Goal: Communication & Community: Answer question/provide support

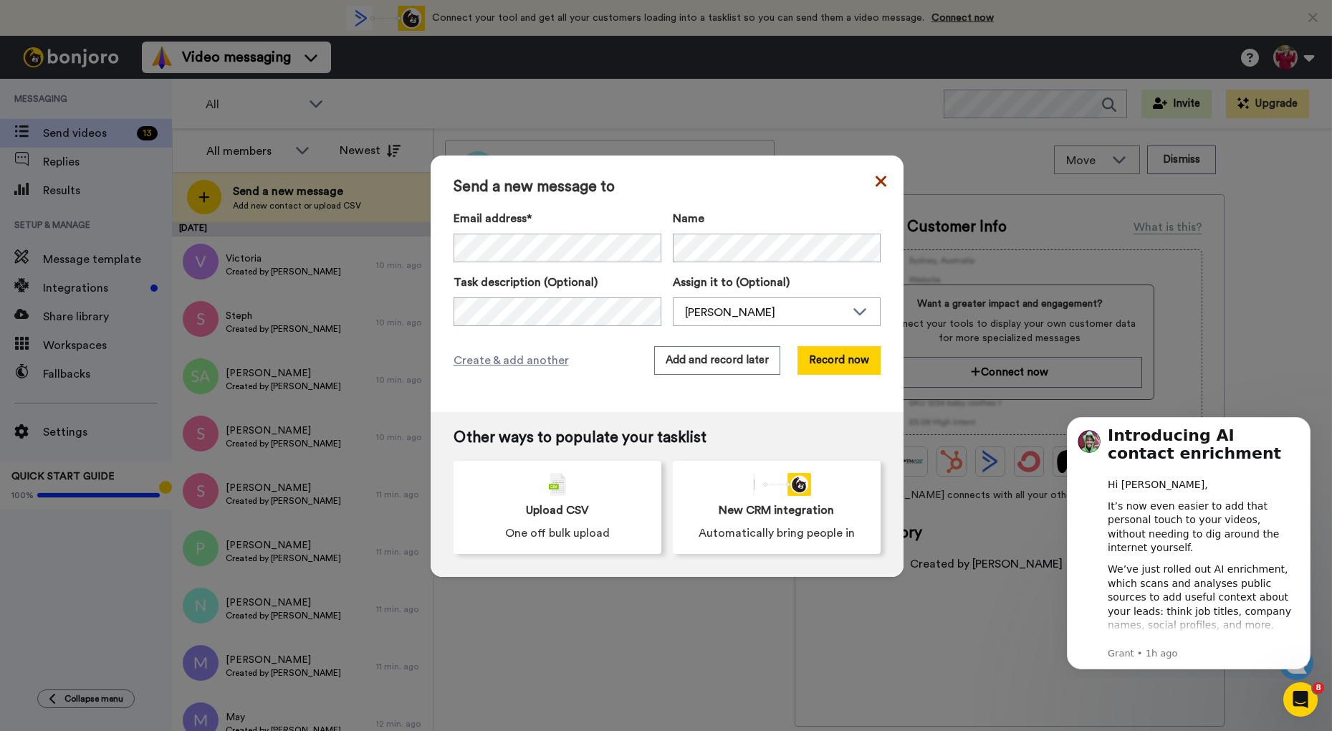
click at [876, 179] on icon at bounding box center [881, 181] width 11 height 17
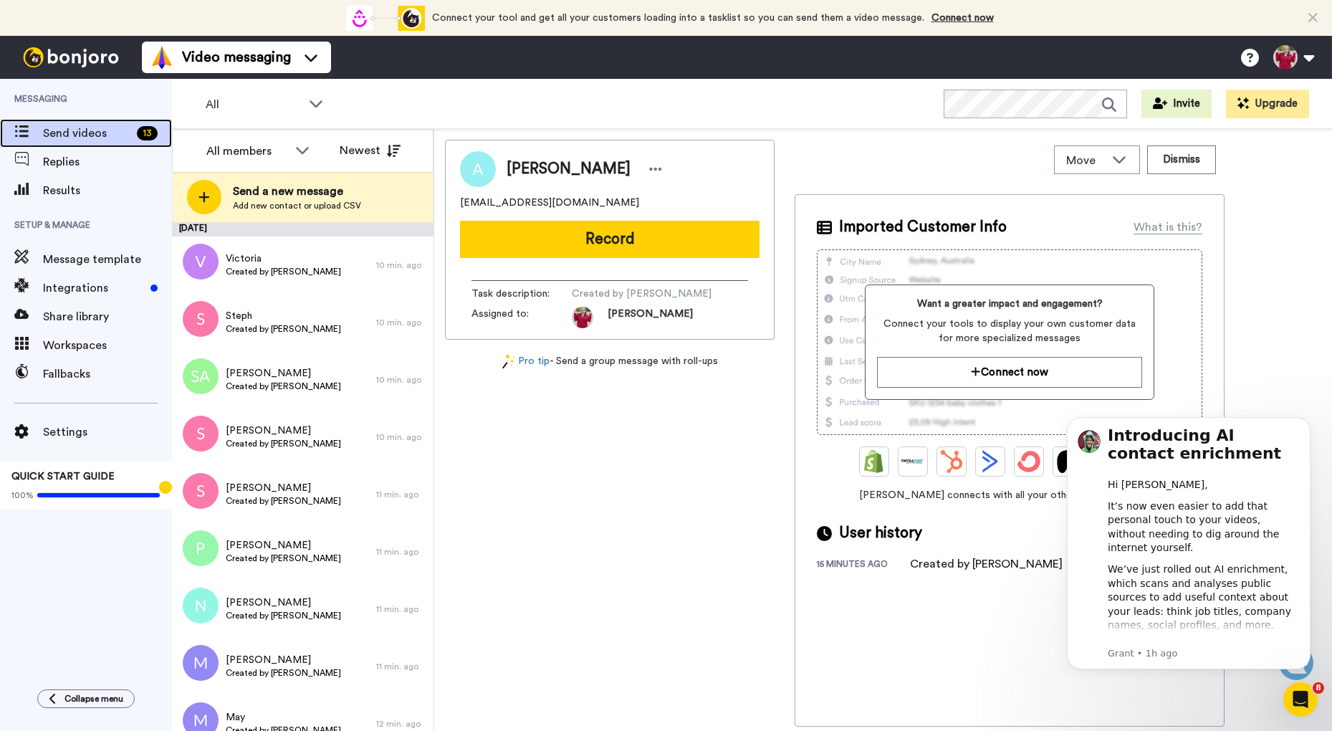
click at [58, 133] on span "Send videos" at bounding box center [87, 133] width 88 height 17
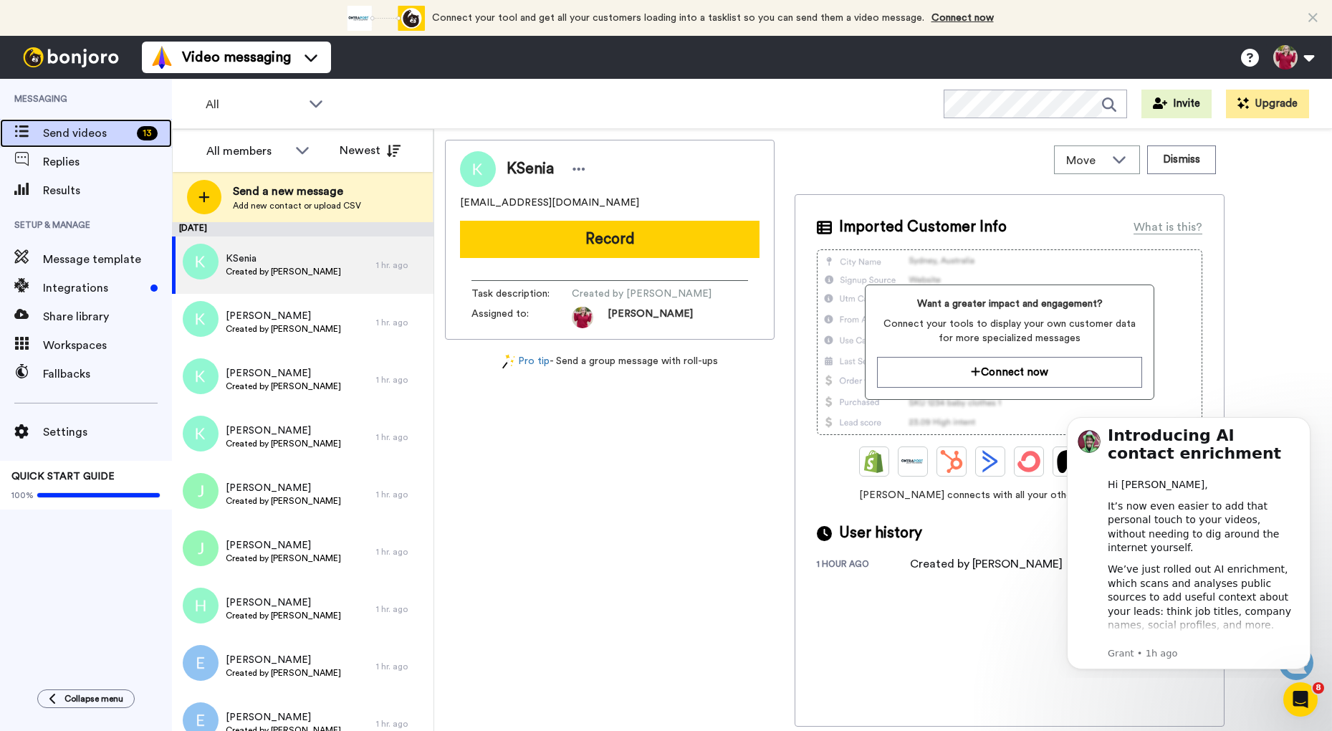
click at [144, 133] on div "13" at bounding box center [147, 133] width 21 height 14
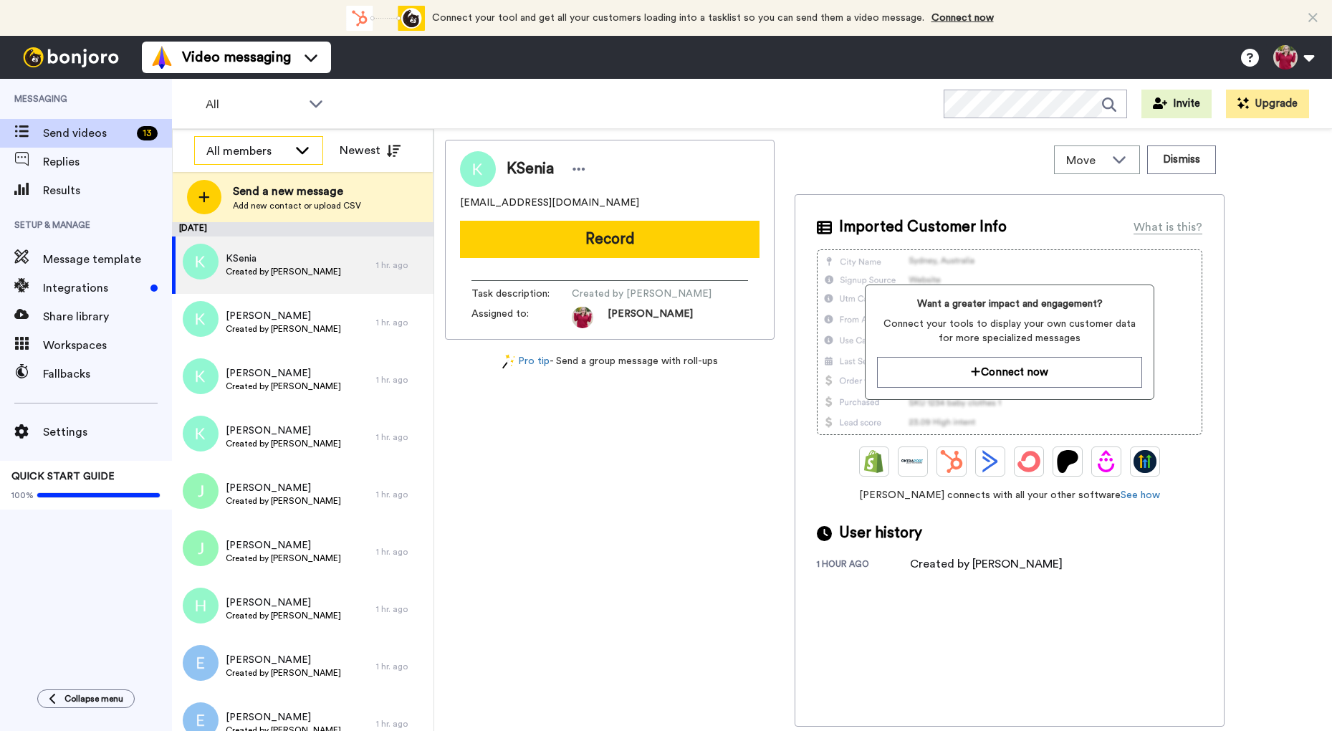
click at [295, 153] on icon at bounding box center [302, 150] width 17 height 14
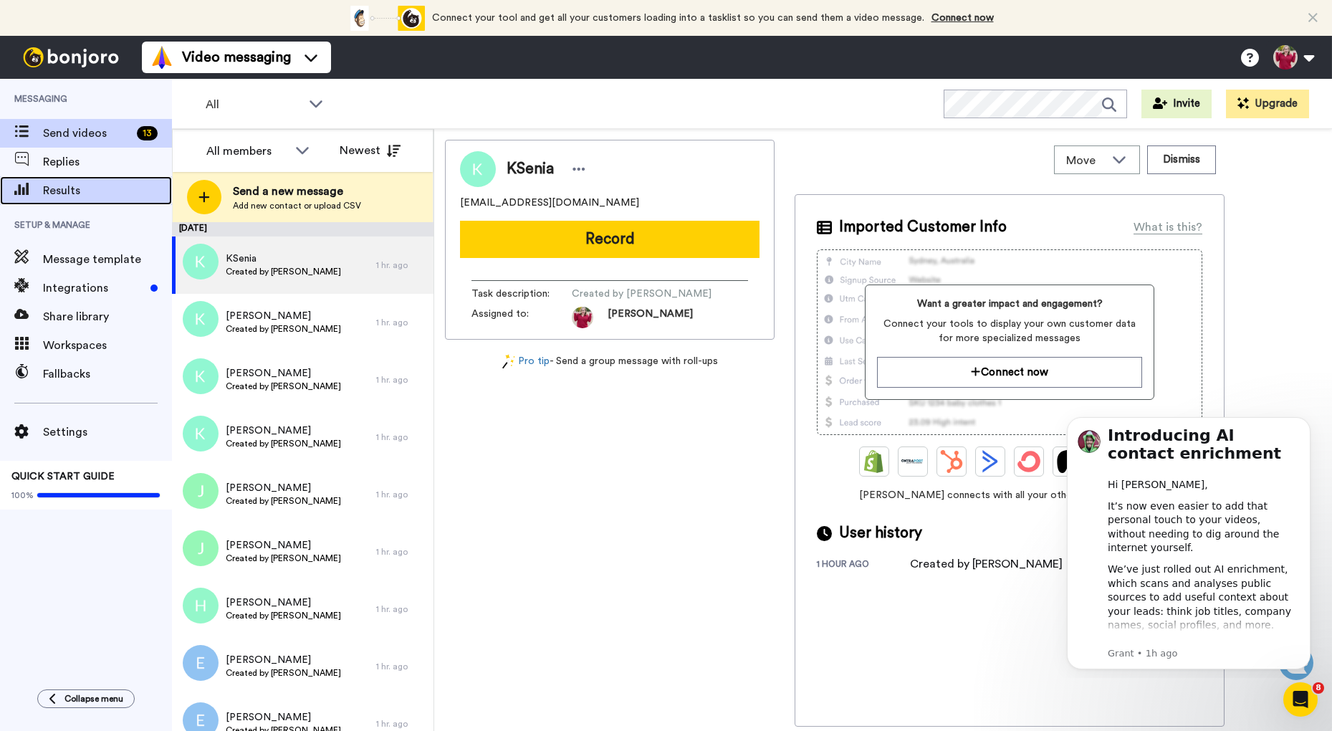
click at [41, 192] on span at bounding box center [21, 190] width 43 height 14
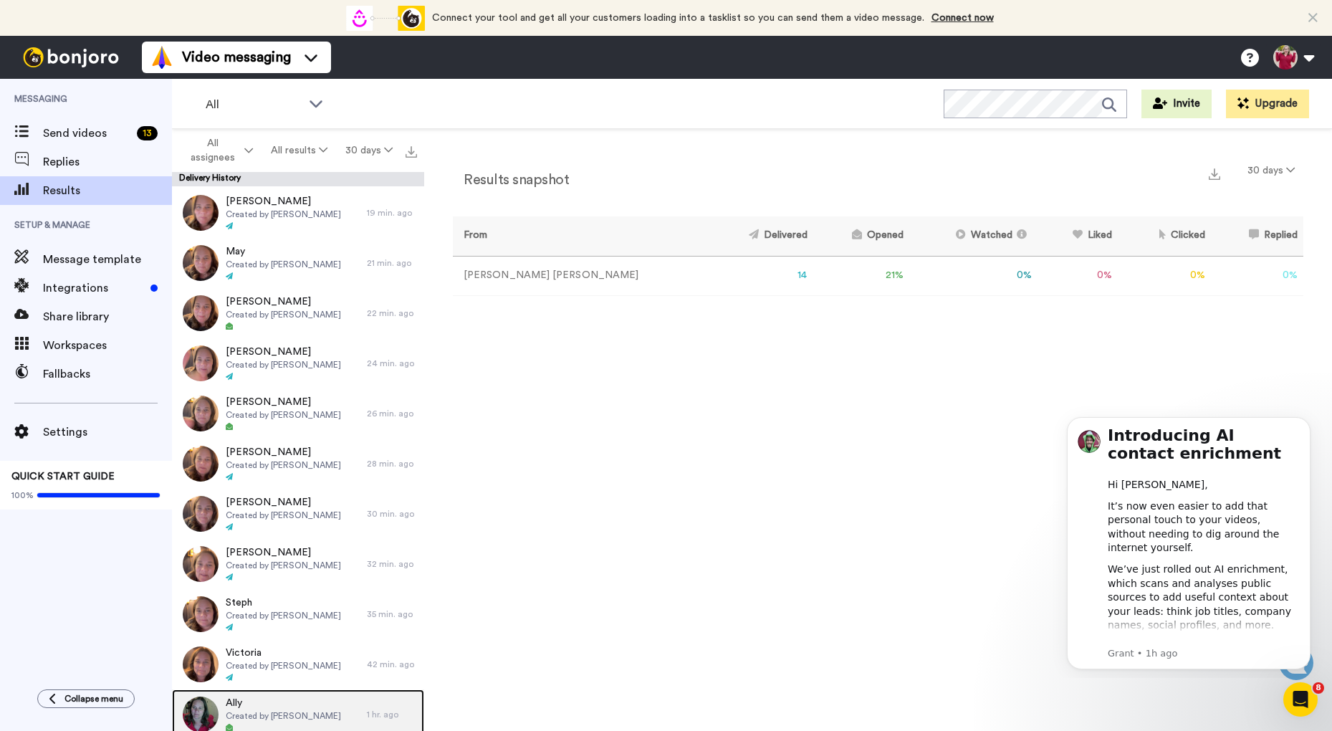
click at [210, 705] on img at bounding box center [201, 714] width 36 height 36
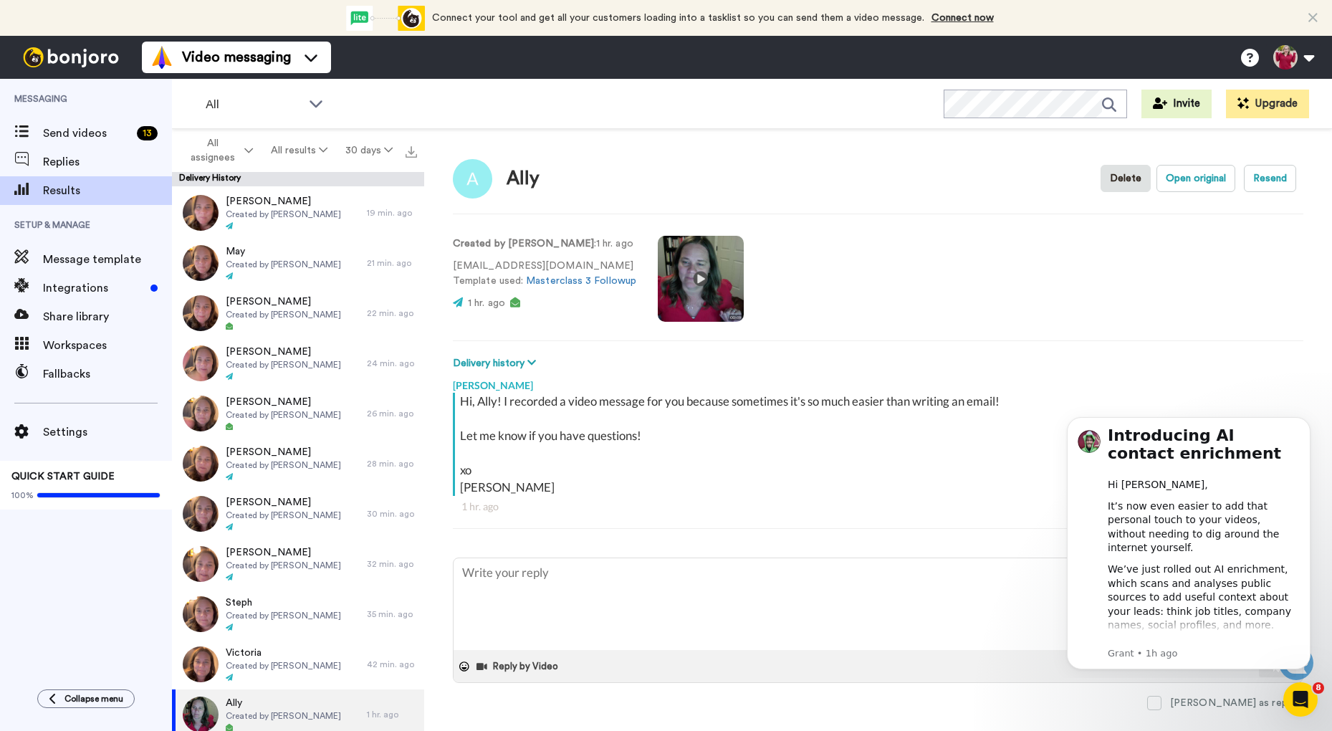
click at [696, 280] on video at bounding box center [701, 279] width 86 height 86
click at [695, 278] on video at bounding box center [701, 279] width 86 height 86
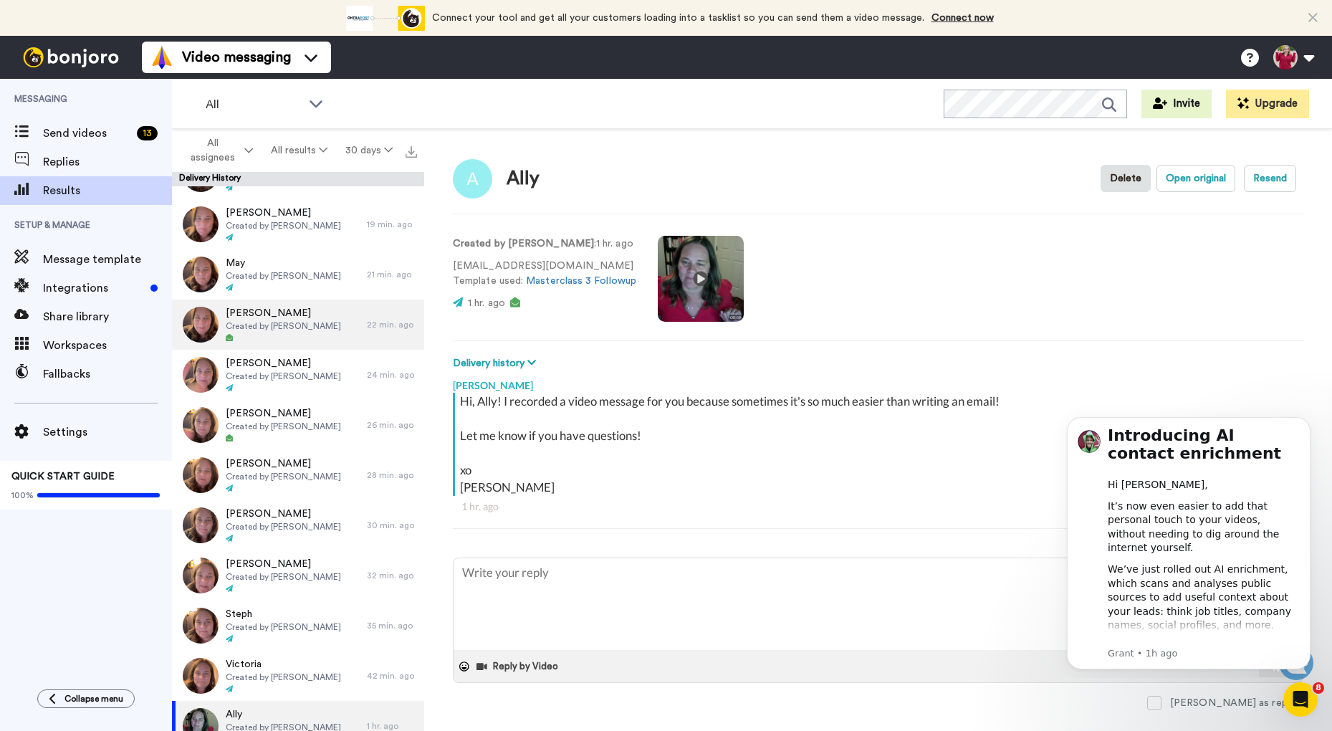
scroll to position [149, 0]
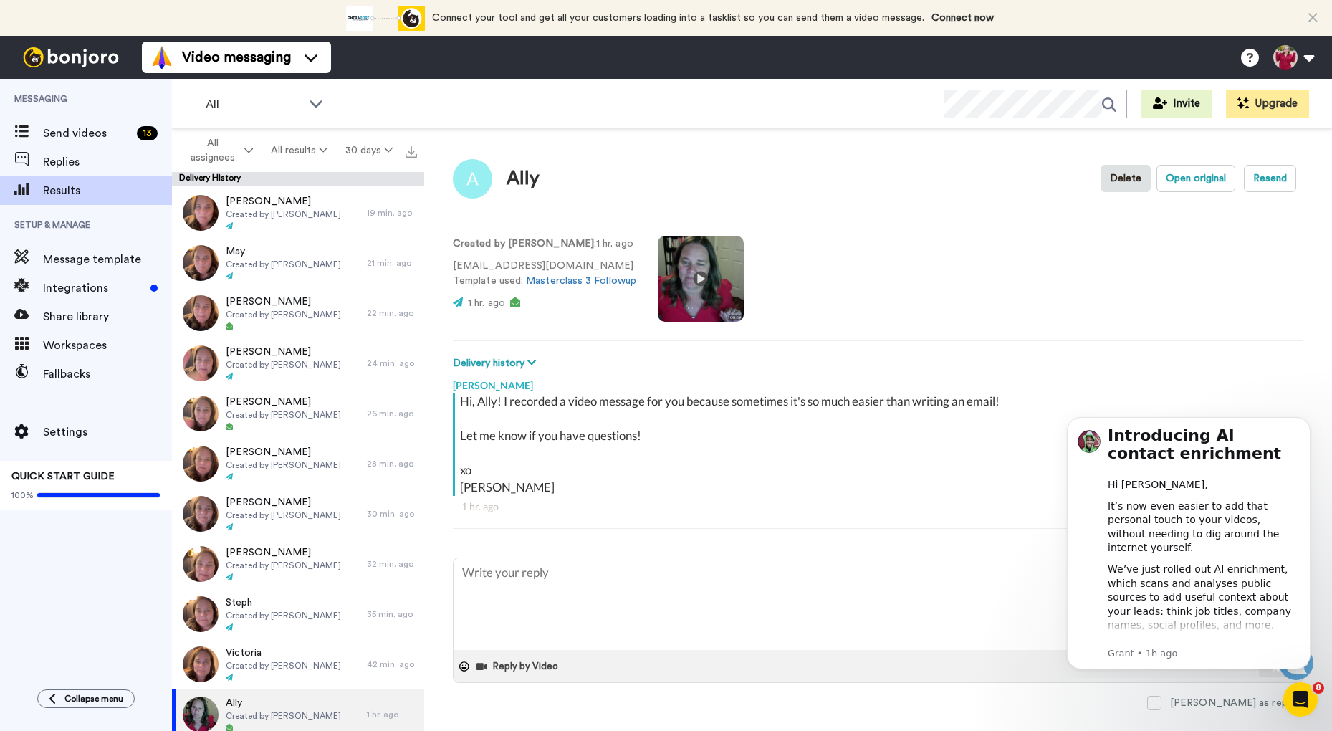
click at [701, 287] on video at bounding box center [701, 279] width 86 height 86
click at [696, 274] on video at bounding box center [701, 279] width 86 height 86
click at [522, 593] on textarea at bounding box center [878, 604] width 849 height 92
type textarea "x"
type textarea "H"
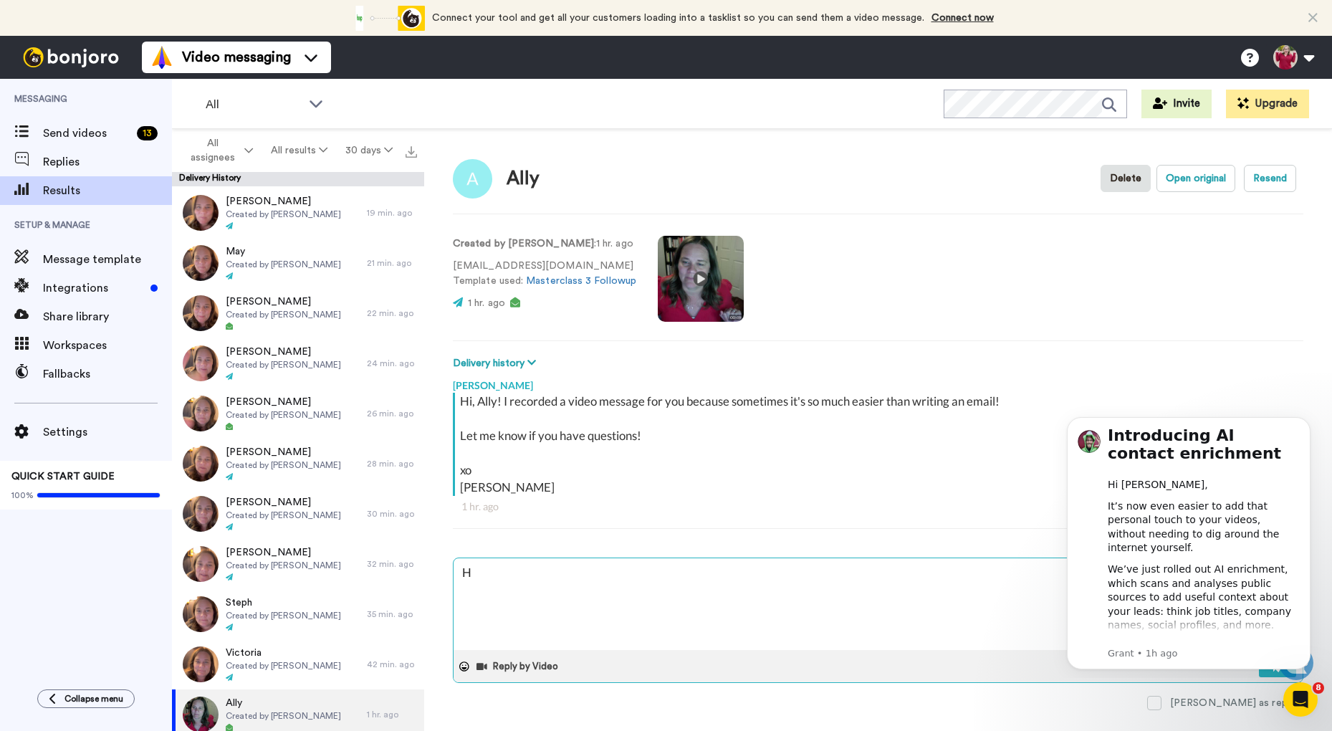
type textarea "x"
type textarea "Ha"
type textarea "x"
type textarea "Hah"
type textarea "x"
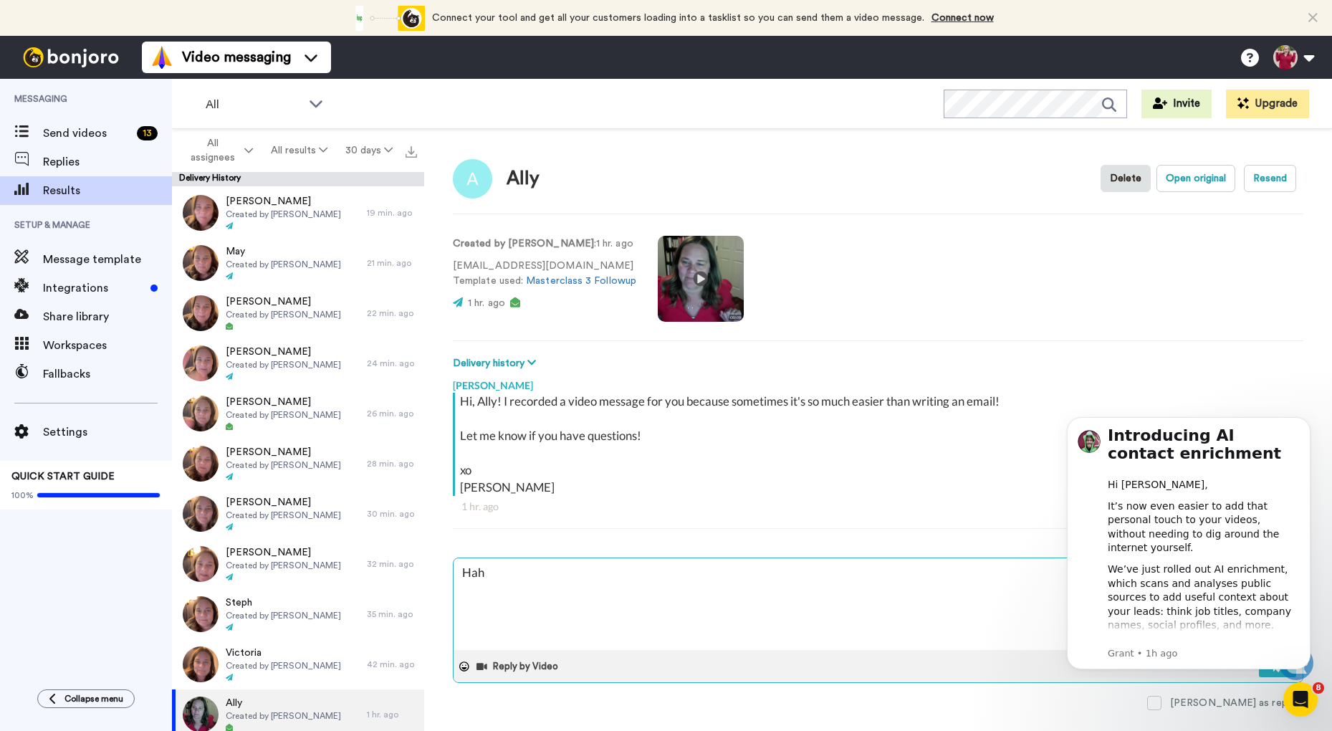
type textarea "Haha"
type textarea "x"
type textarea "Haha"
type textarea "x"
type textarea "Haha I"
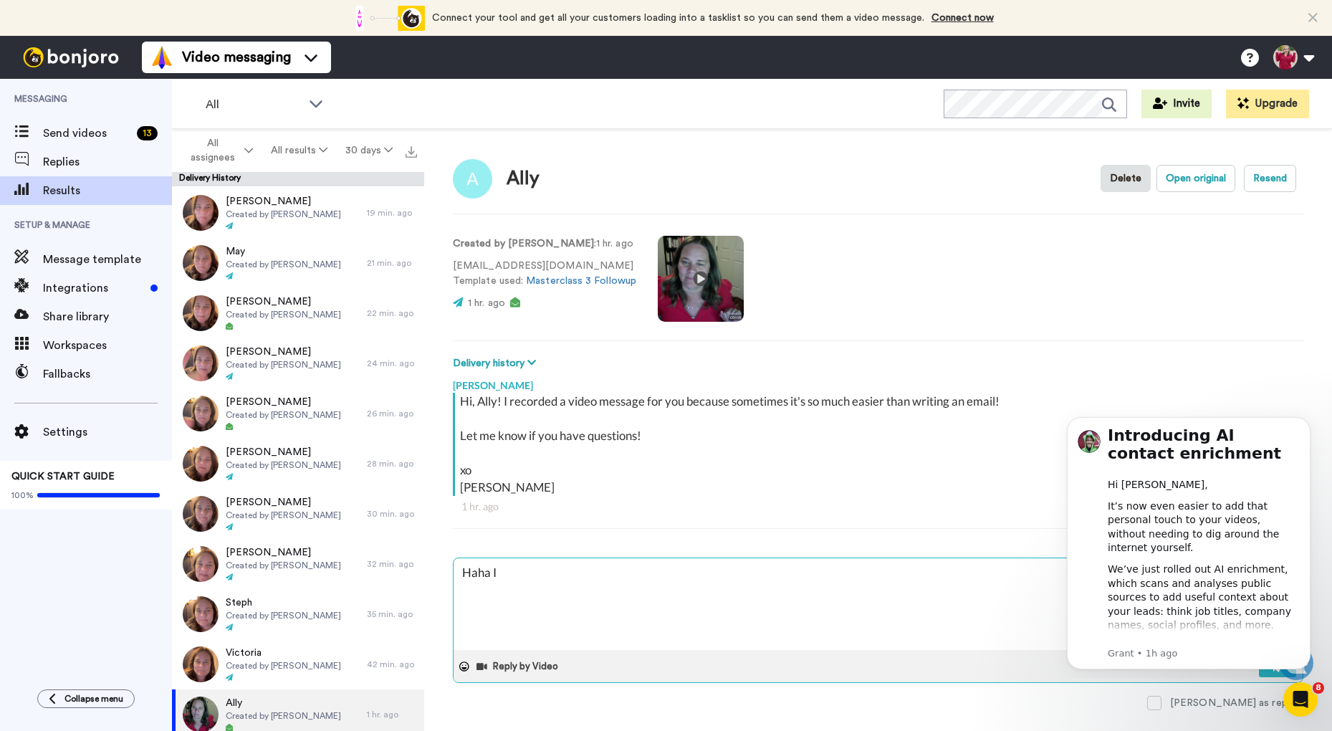
type textarea "x"
type textarea "Haha I'"
type textarea "x"
type textarea "Haha I'm"
type textarea "x"
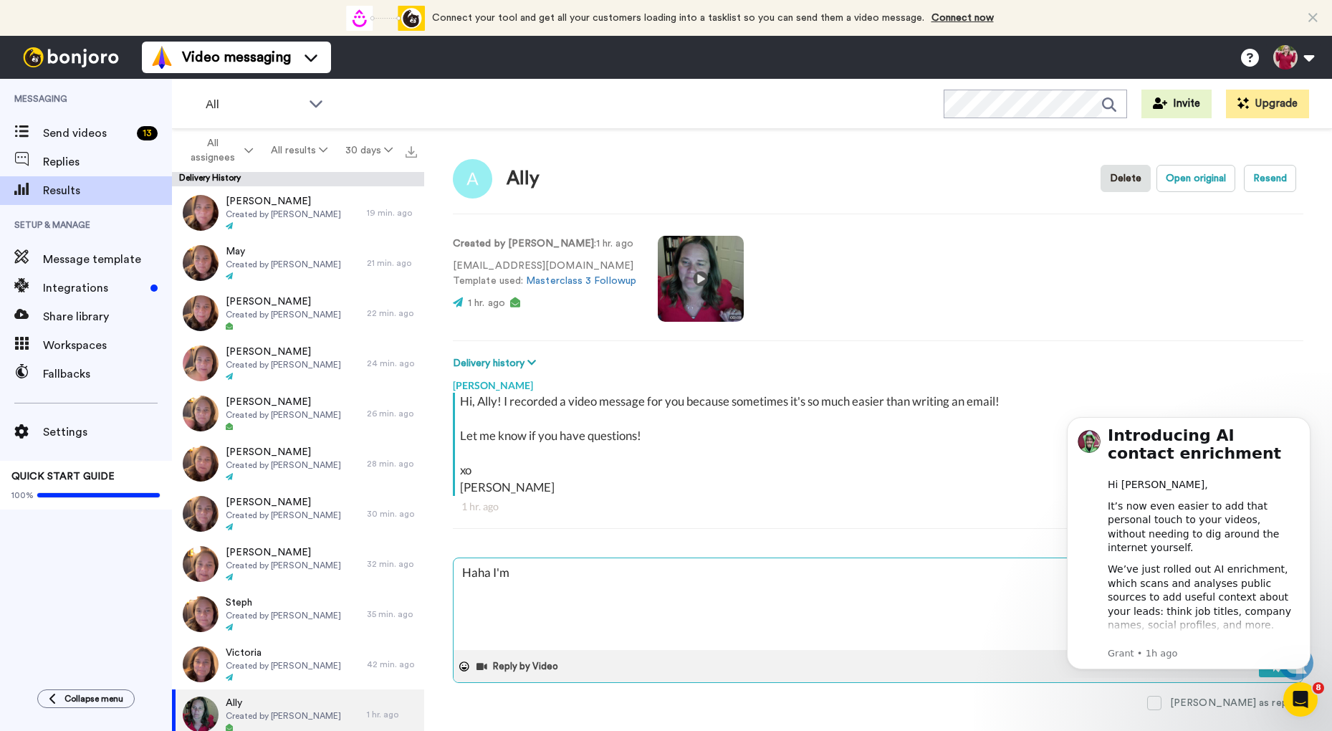
type textarea "Haha I'm"
type textarea "x"
type textarea "Haha I'm s"
type textarea "x"
type textarea "Haha I'm so"
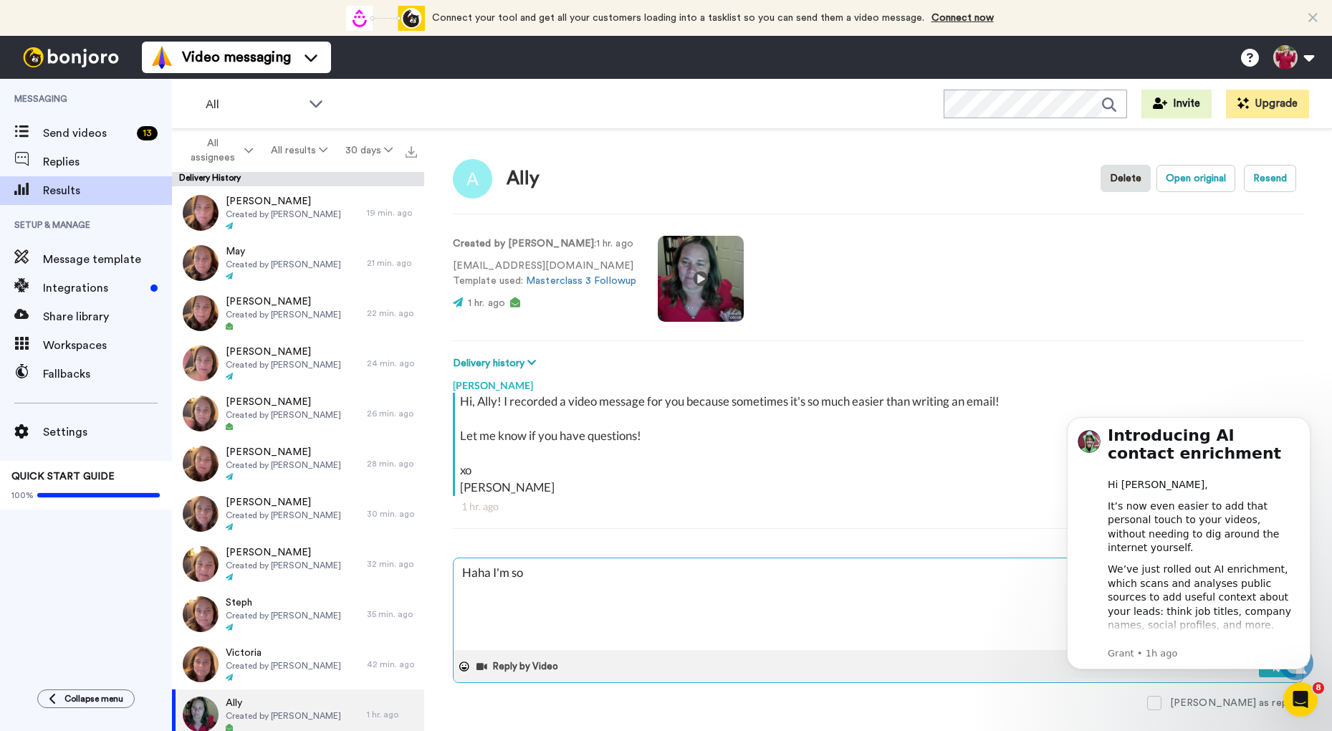
type textarea "x"
type textarea "Haha I'm so"
type textarea "x"
type textarea "Haha I'm so s"
type textarea "x"
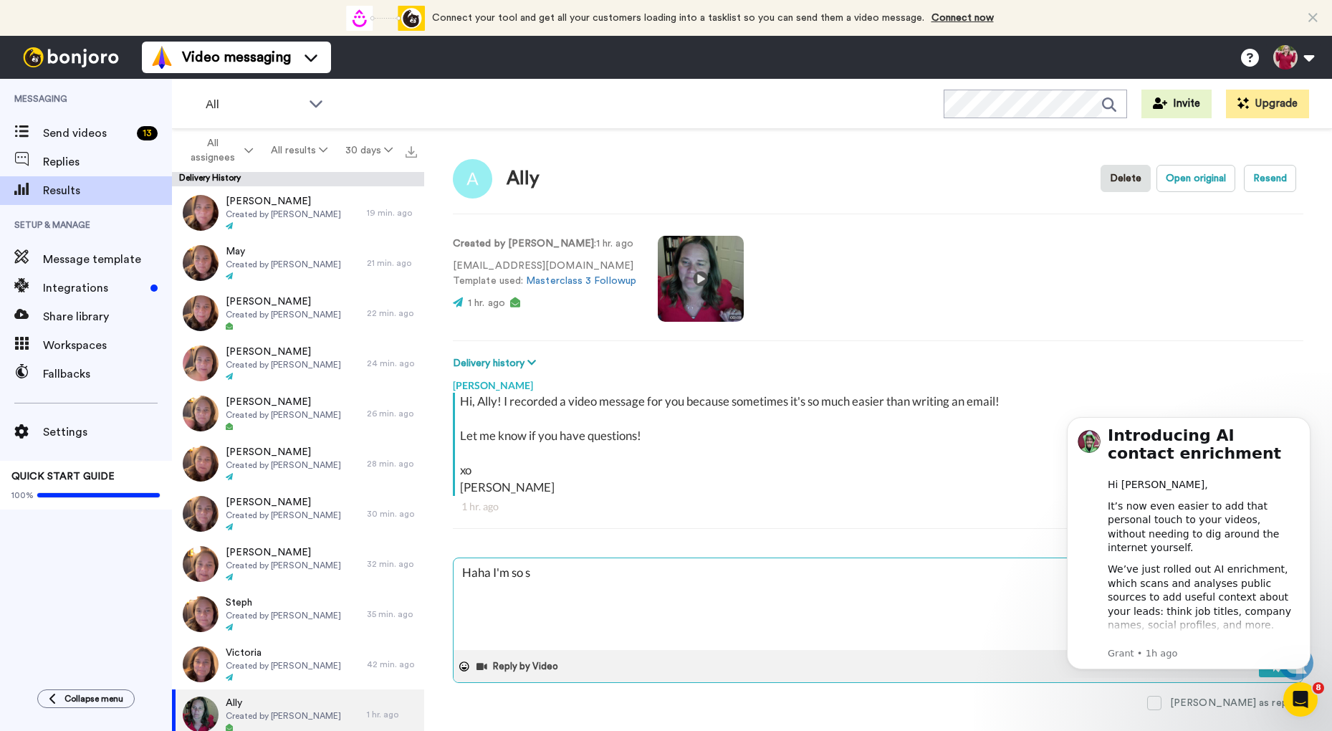
type textarea "Haha I'm so so"
type textarea "x"
type textarea "Haha I'm so sor"
type textarea "x"
type textarea "Haha I'm so sorr"
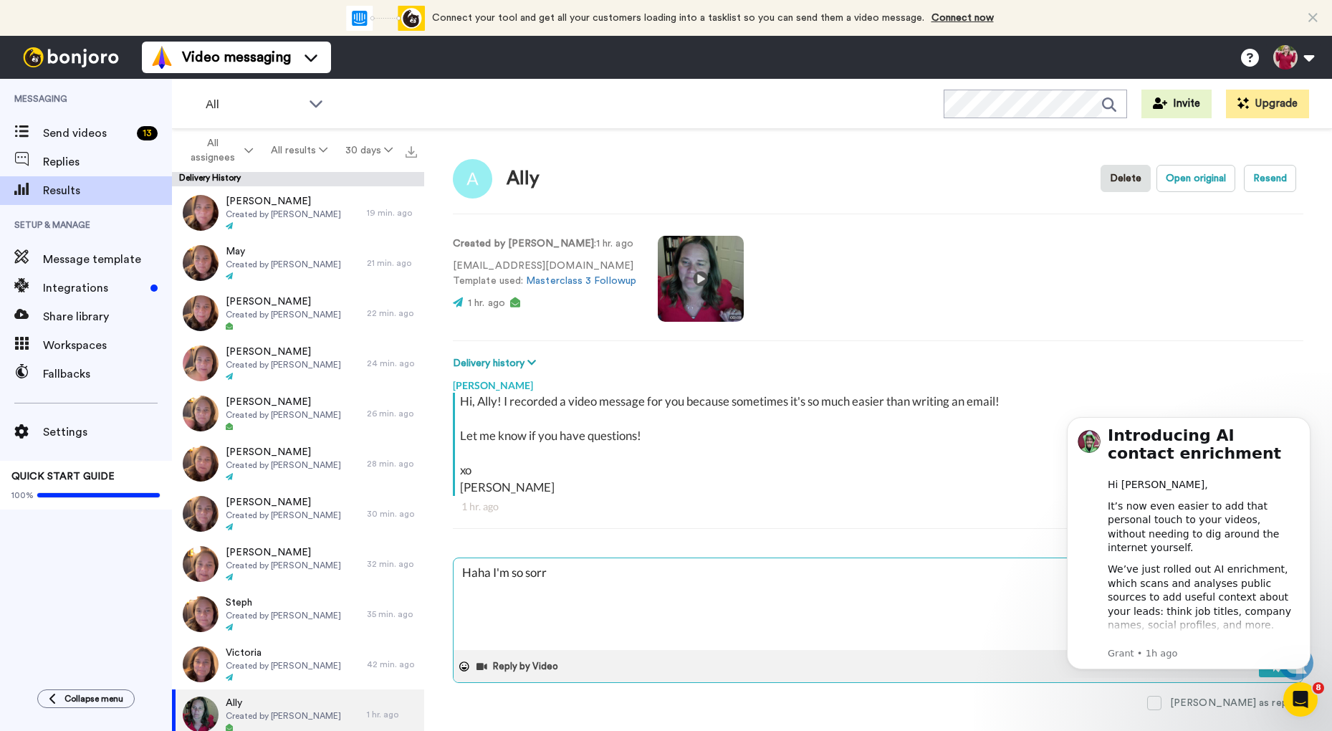
type textarea "x"
type textarea "Haha I'm so sorry"
type textarea "x"
type textarea "Haha I'm so sorry"
type textarea "x"
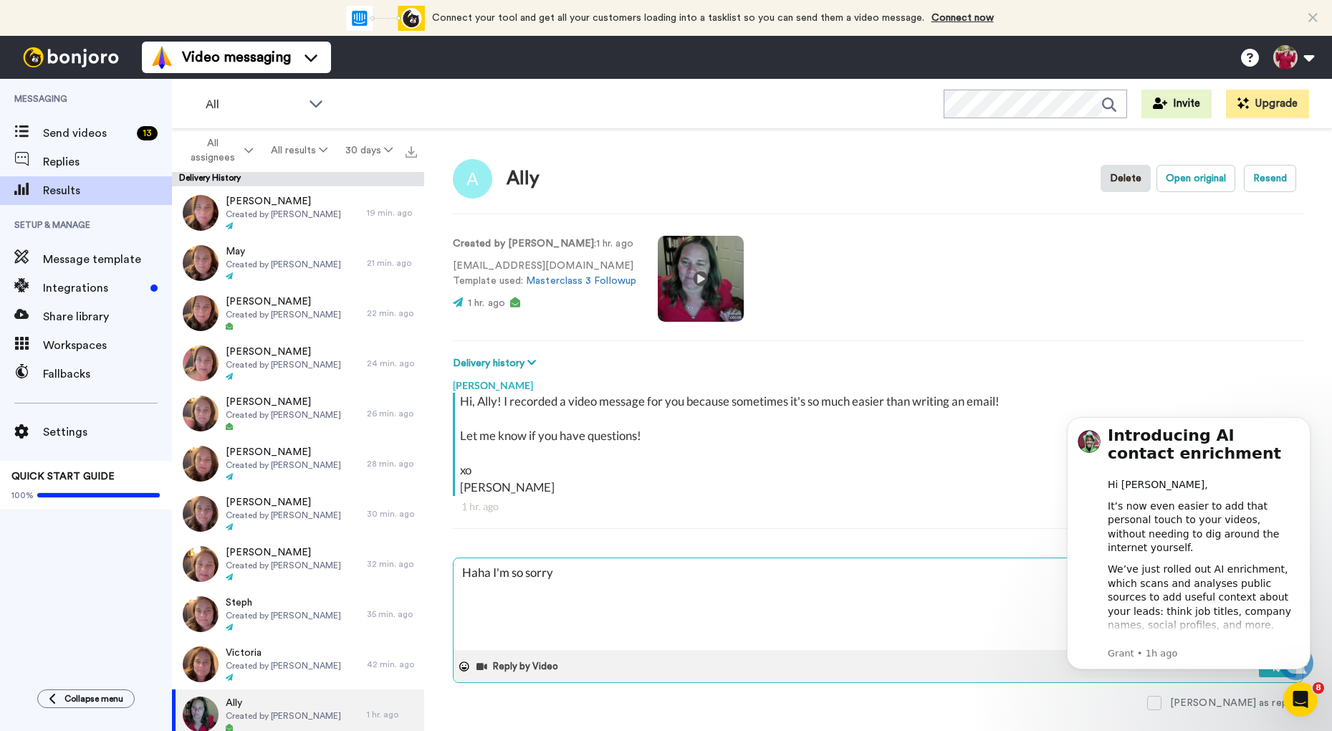
type textarea "Haha I'm so sorry t"
type textarea "x"
type textarea "Haha I'm so sorry th"
type textarea "x"
type textarea "Haha I'm so sorry tha"
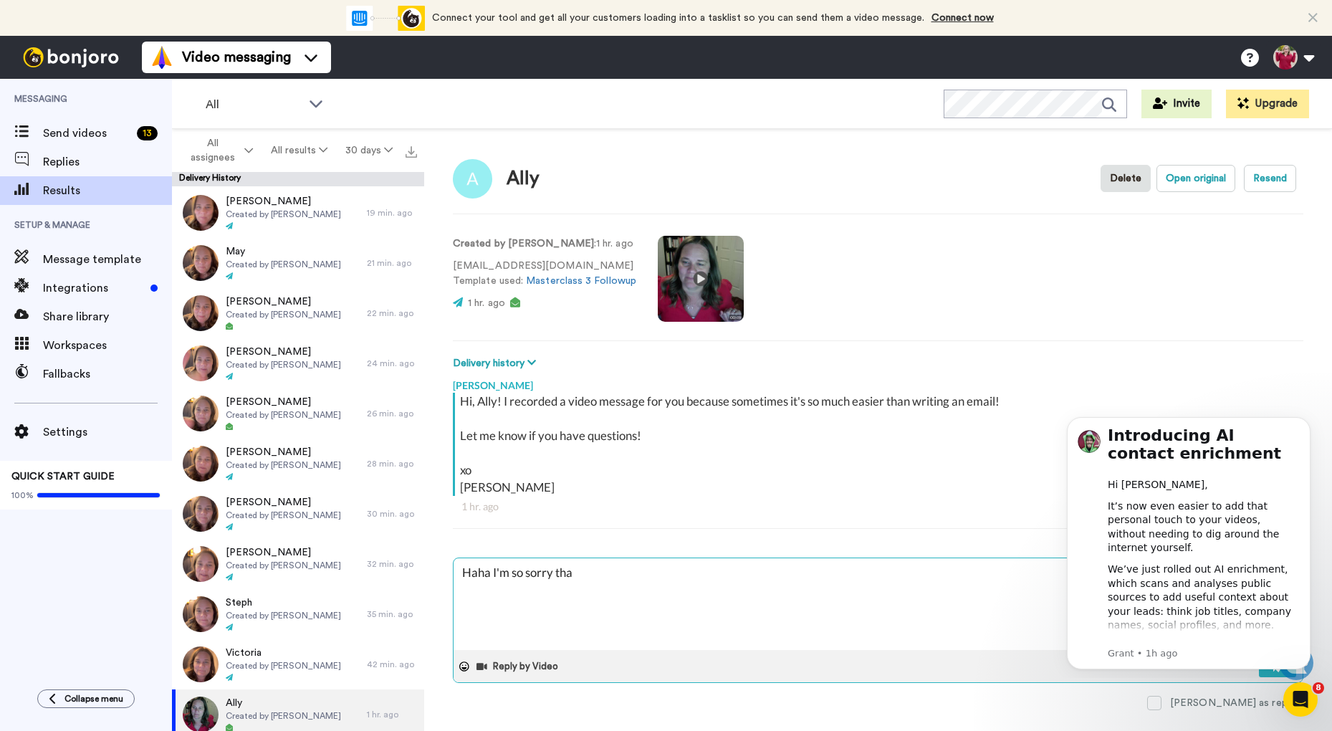
type textarea "x"
type textarea "Haha I'm so sorry that"
type textarea "x"
type textarea "Haha I'm so sorry that"
type textarea "x"
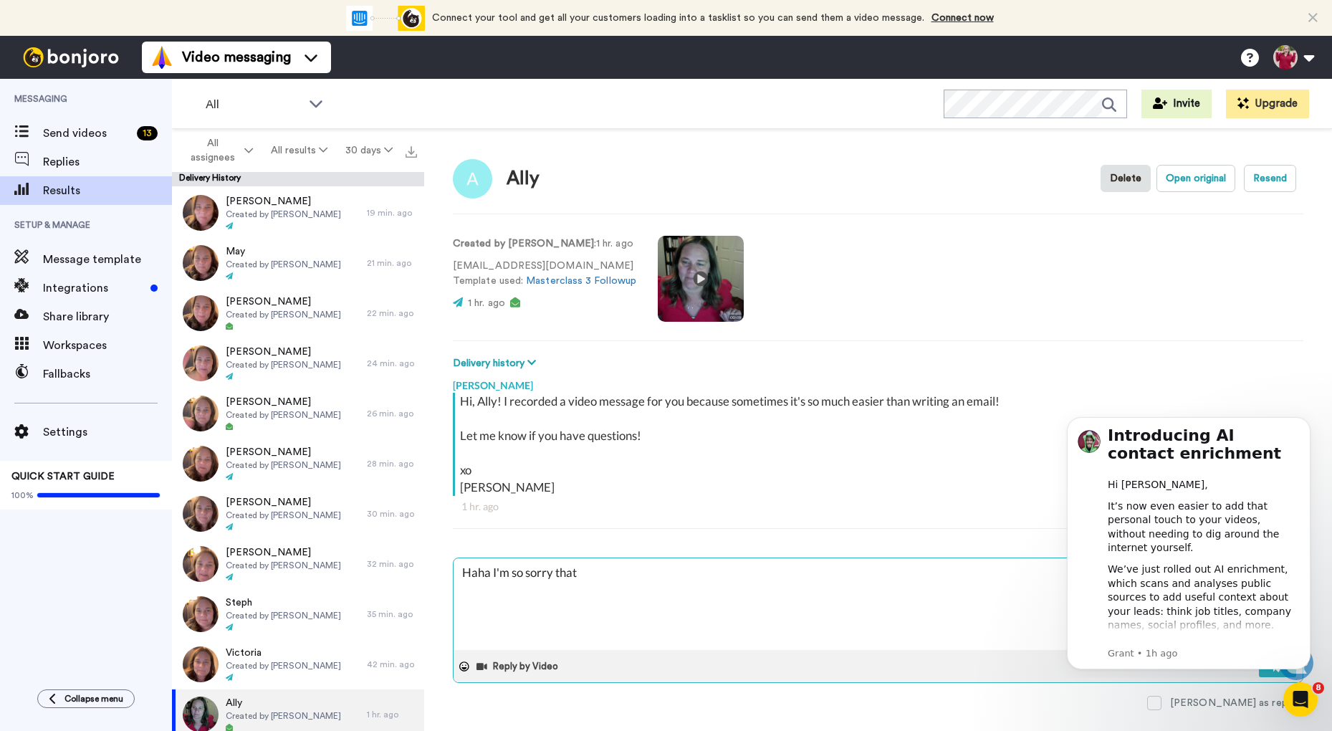
type textarea "Haha I'm so sorry that a"
type textarea "x"
type textarea "Haha I'm so sorry that au"
type textarea "x"
type textarea "Haha I'm so sorry that aud"
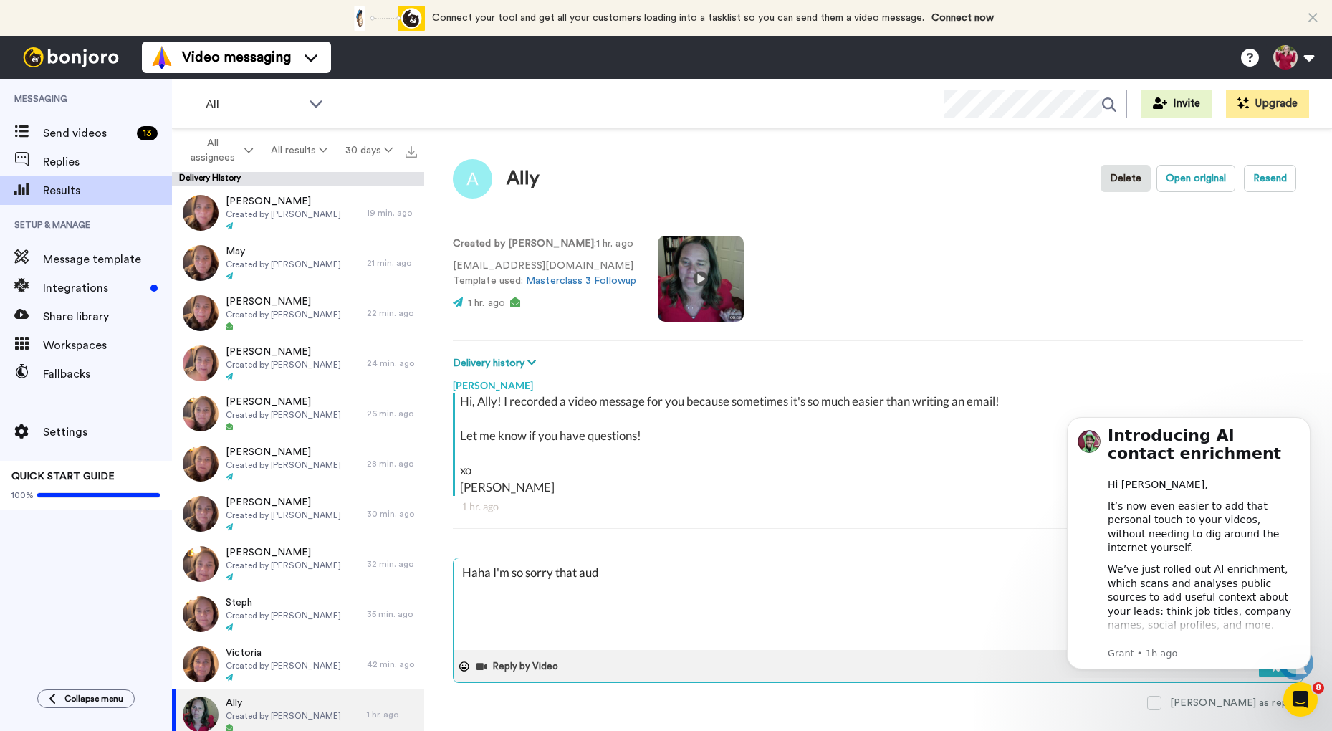
type textarea "x"
type textarea "Haha I'm so sorry that audi"
type textarea "x"
type textarea "Haha I'm so sorry that audio"
type textarea "x"
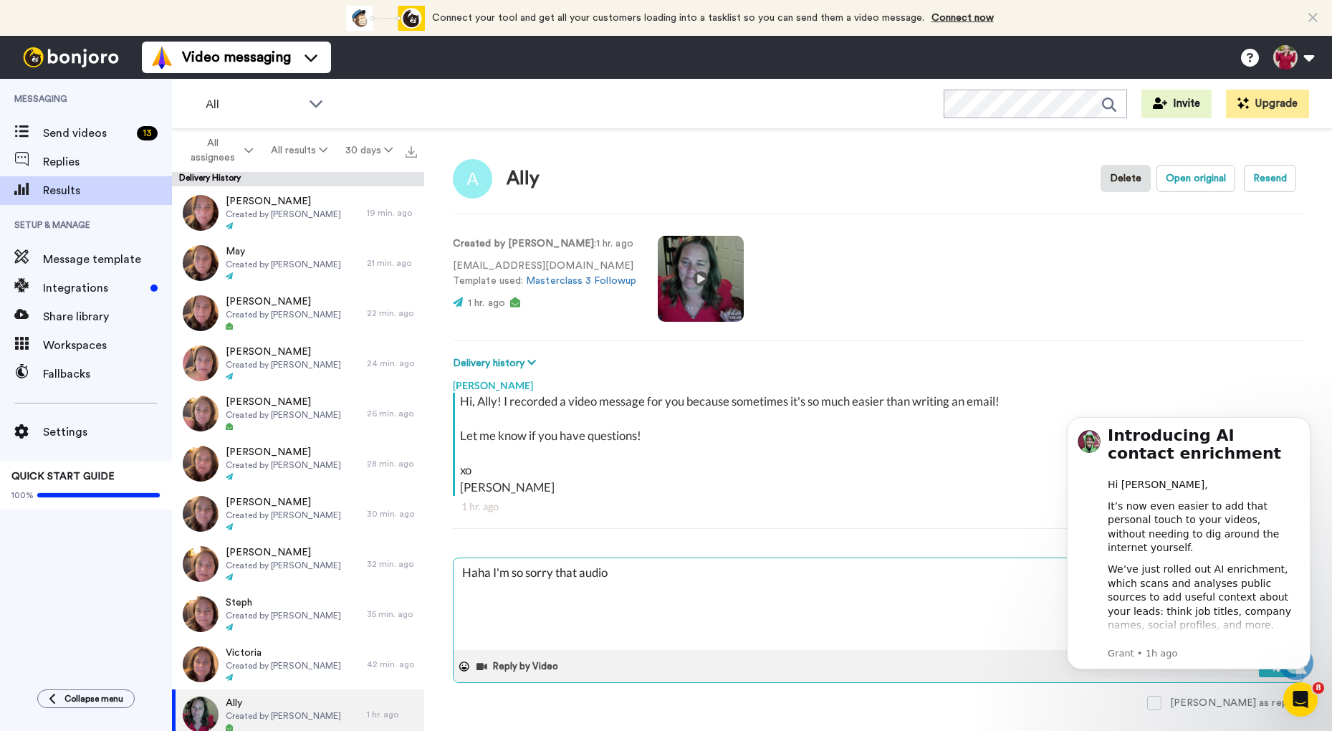
type textarea "Haha I'm so sorry that audio"
type textarea "x"
type textarea "Haha I'm so sorry that audio w"
type textarea "x"
type textarea "Haha I'm so sorry that audio wa"
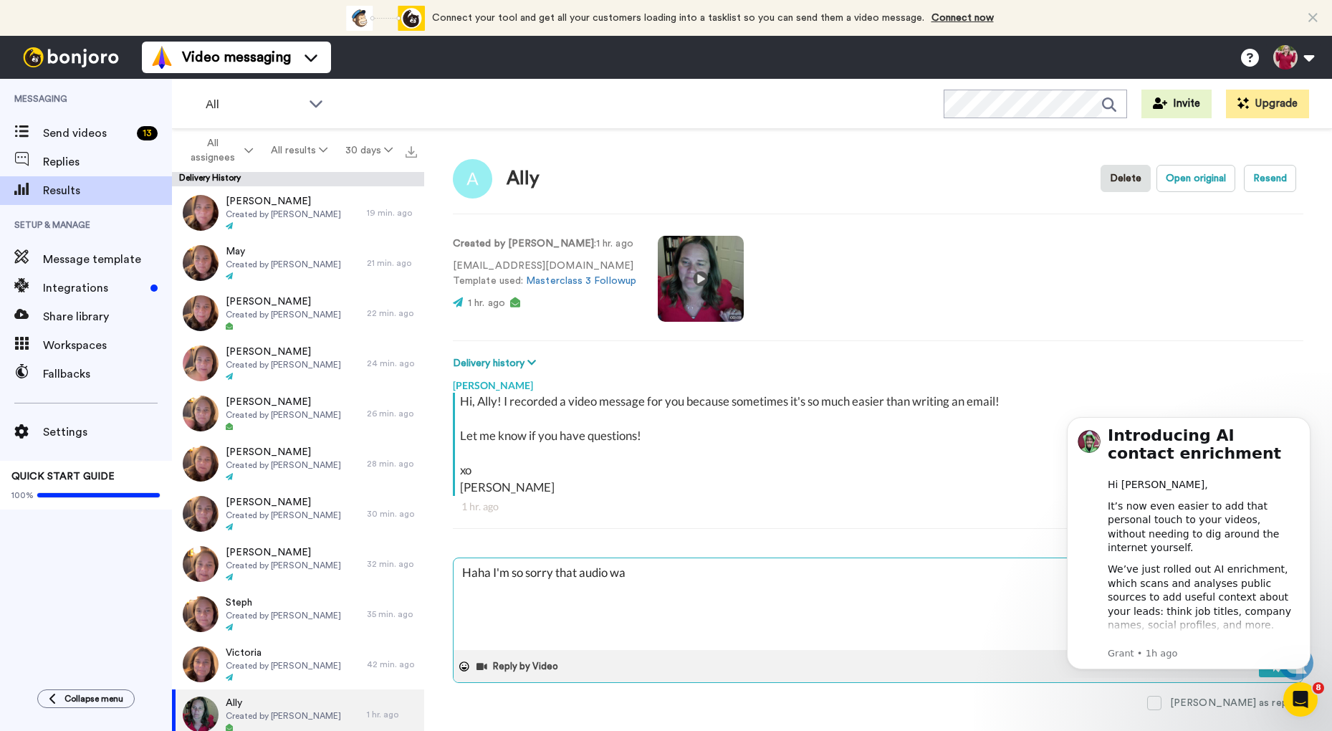
type textarea "x"
type textarea "Haha I'm so sorry that audio was"
type textarea "x"
type textarea "Haha I'm so sorry that audio wasn"
type textarea "x"
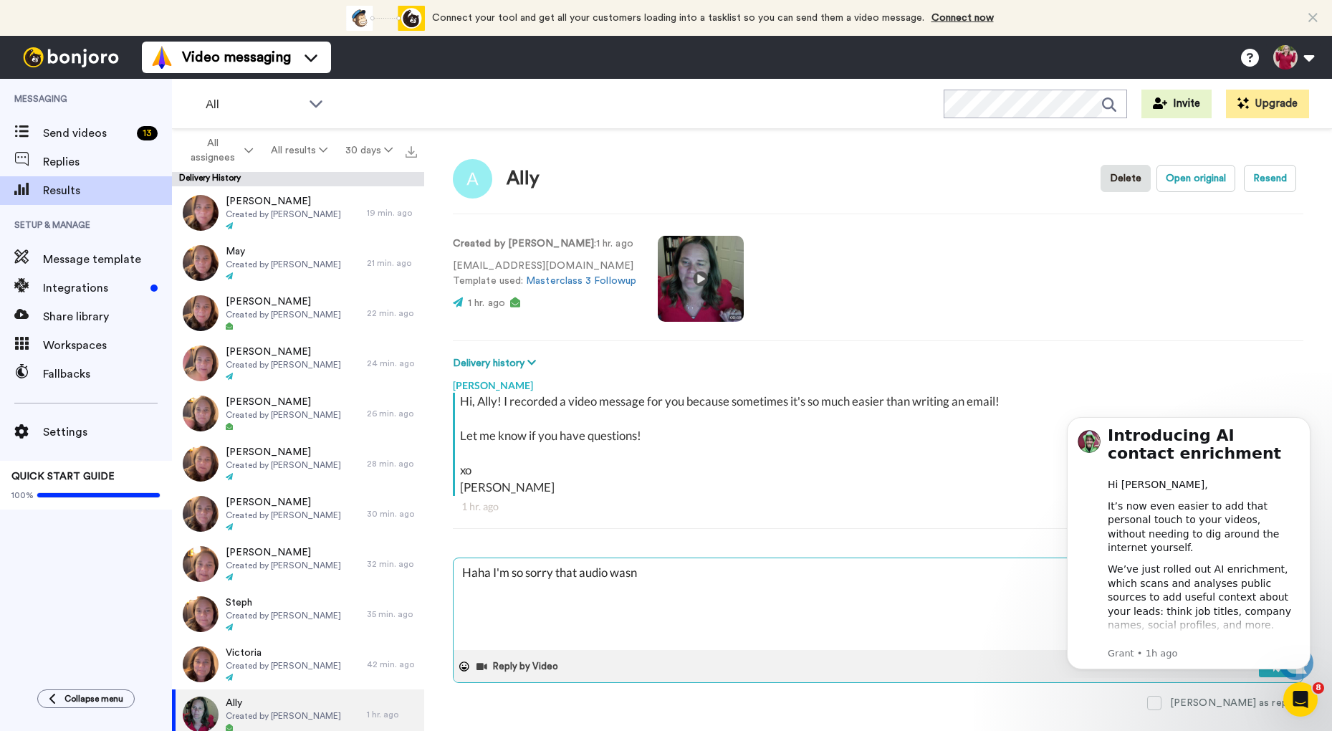
type textarea "Haha I'm so sorry that audio wasn'"
type textarea "x"
type textarea "Haha I'm so sorry that audio wasn't"
type textarea "x"
type textarea "Haha I'm so sorry that audio wasn't"
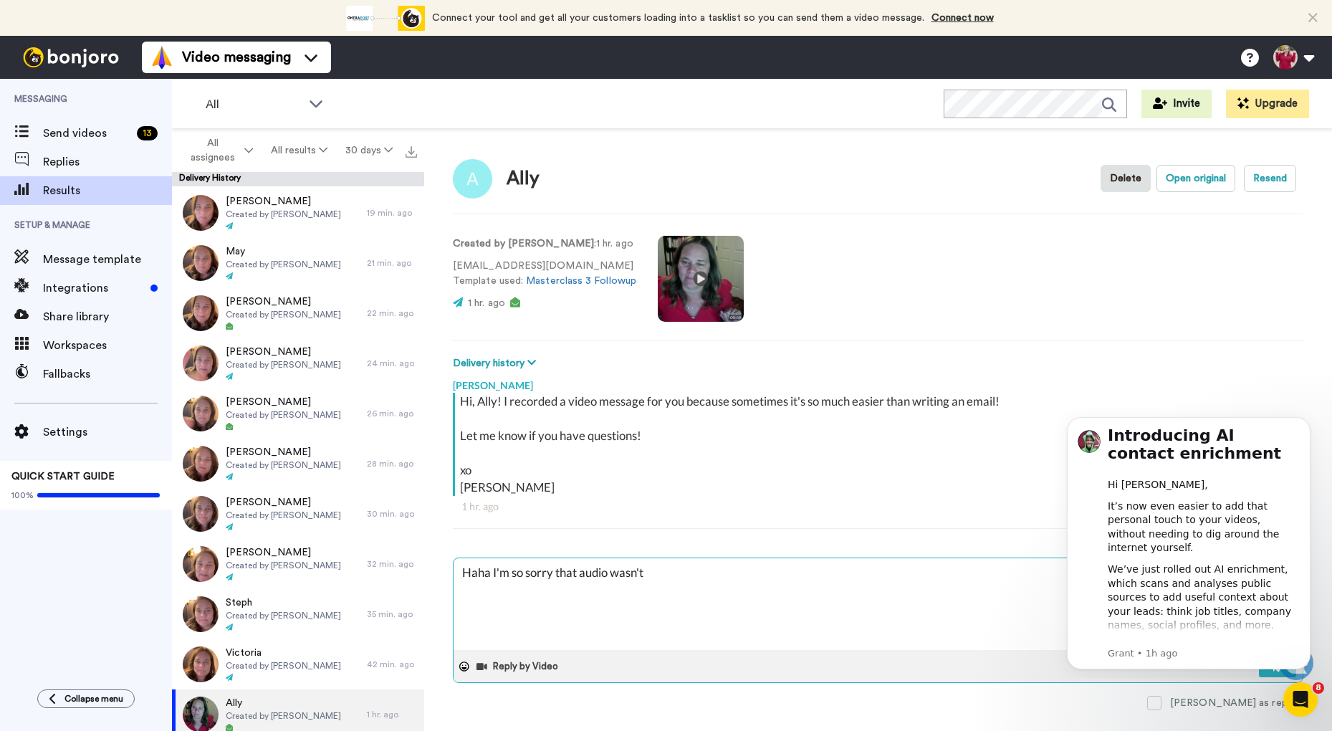
type textarea "x"
type textarea "Haha I'm so sorry that audio wasn't g"
type textarea "x"
type textarea "Haha I'm so sorry that audio wasn't go"
type textarea "x"
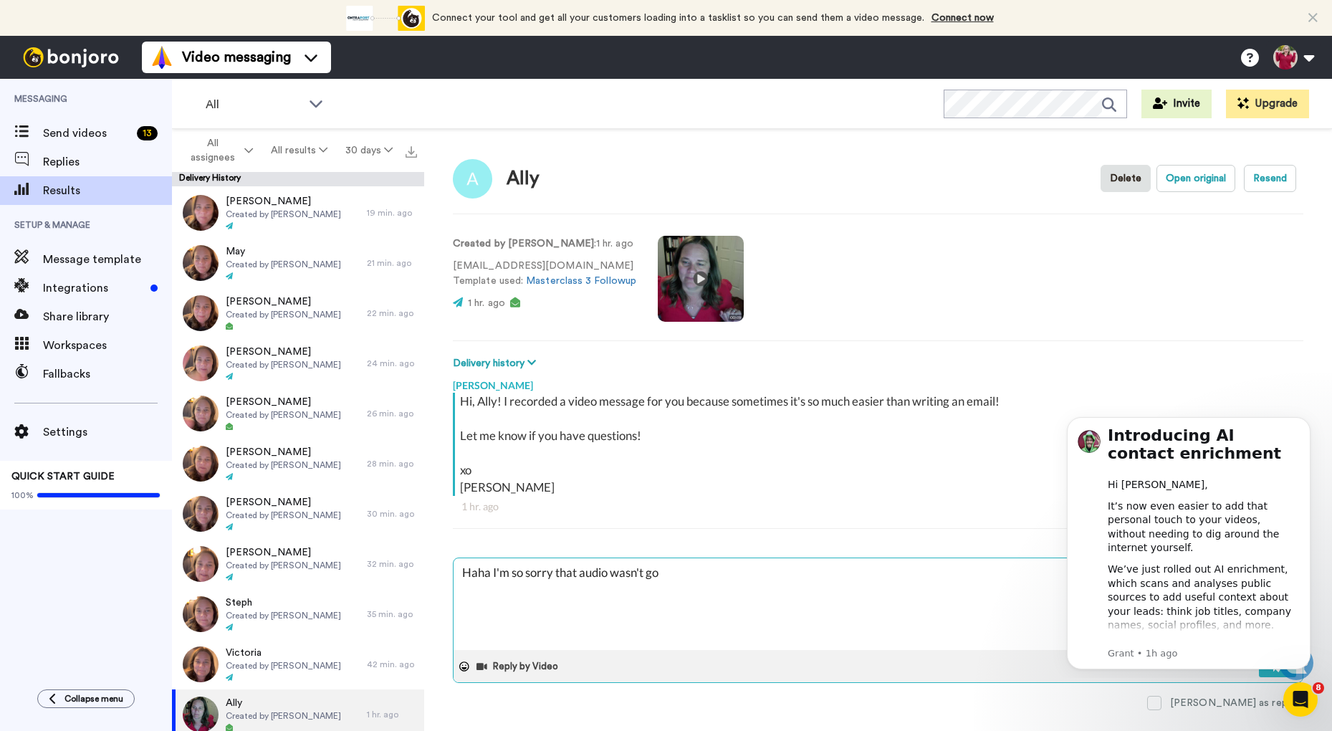
type textarea "Haha I'm so sorry that audio wasn't goo"
type textarea "x"
type textarea "Haha I'm so sorry that audio wasn't good"
type textarea "x"
type textarea "Haha I'm so sorry that audio wasn't good!"
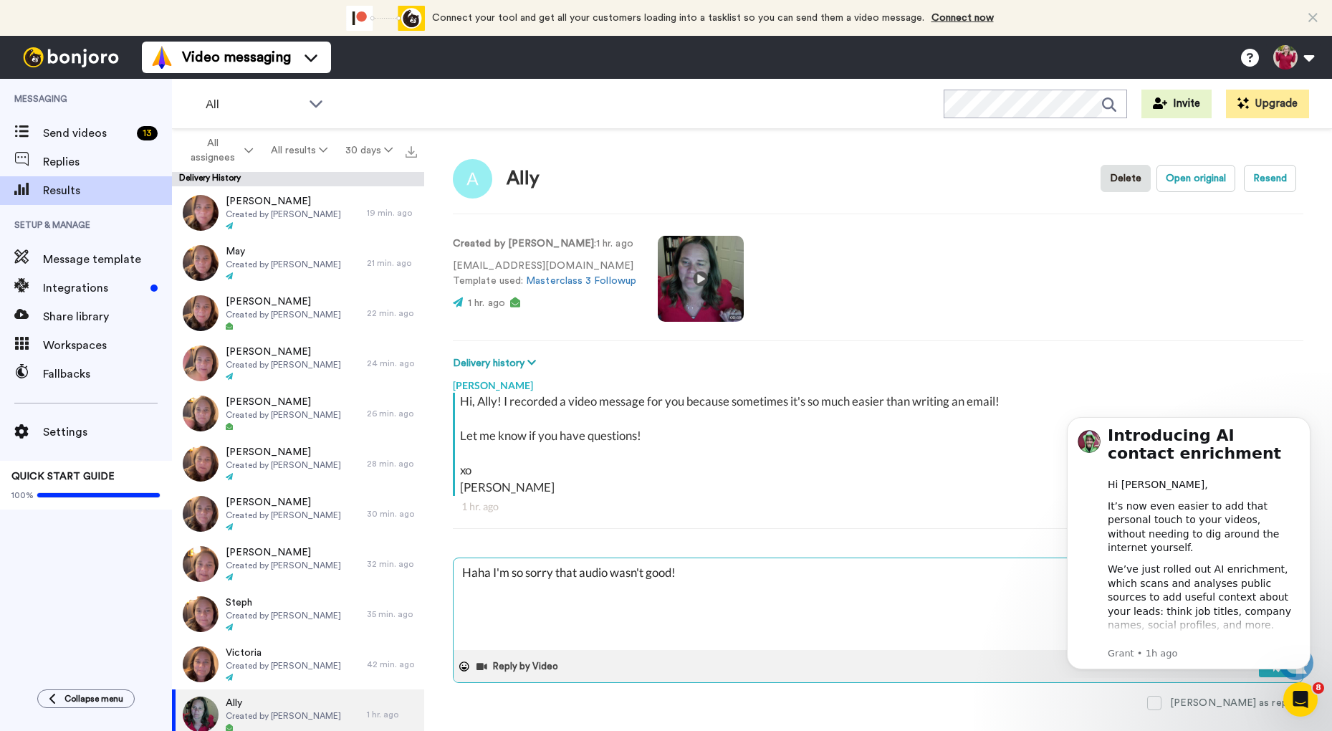
type textarea "x"
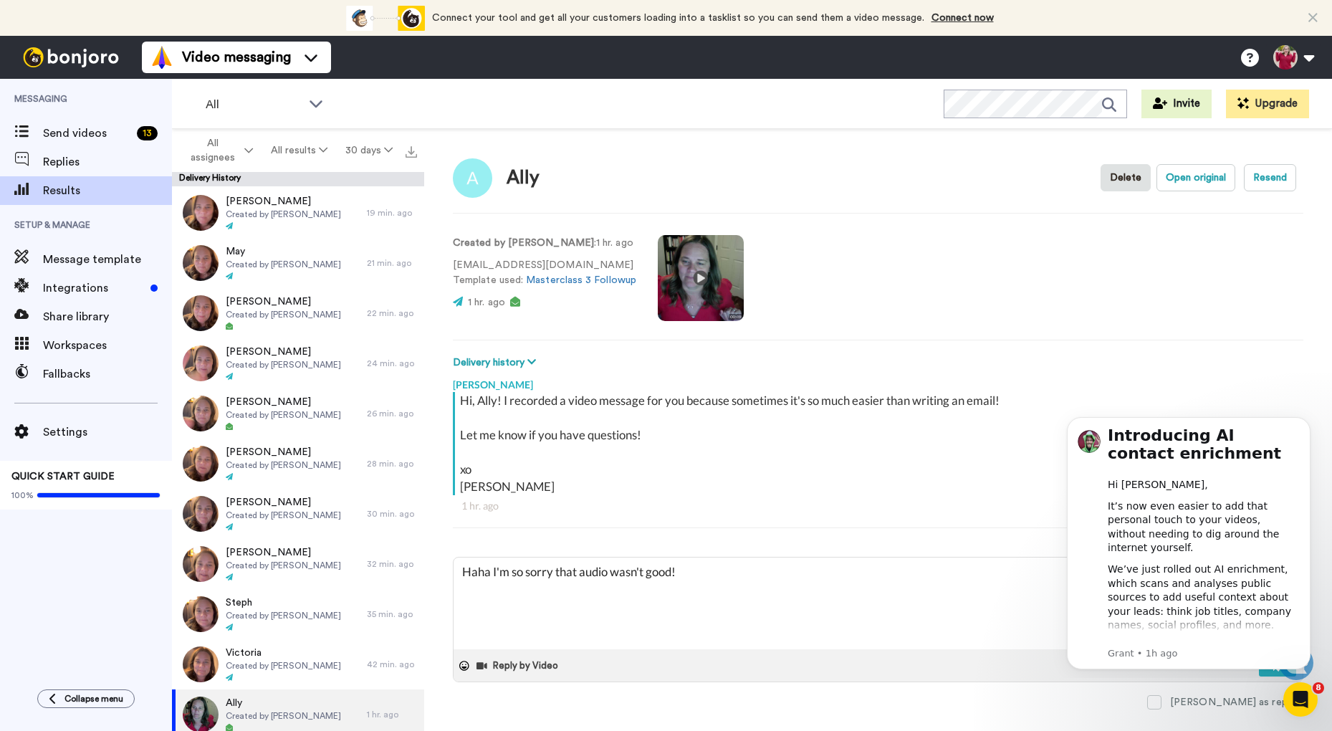
type textarea "Haha I'm so sorry that audio wasn't good!"
click at [696, 280] on video at bounding box center [701, 278] width 86 height 86
drag, startPoint x: 696, startPoint y: 271, endPoint x: 782, endPoint y: 274, distance: 86.8
click at [696, 271] on video at bounding box center [701, 278] width 86 height 86
click at [699, 567] on textarea "Haha I'm so sorry that audio wasn't good!" at bounding box center [878, 603] width 849 height 92
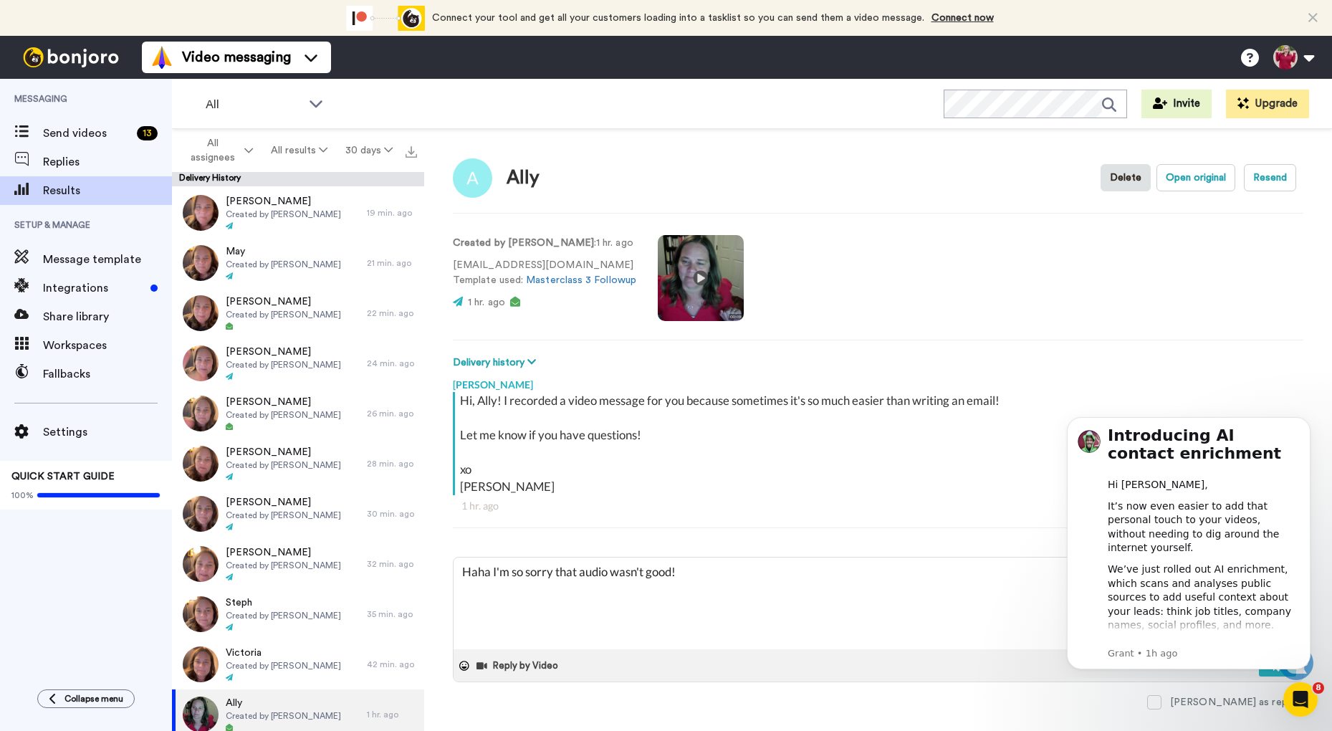
click at [696, 276] on video at bounding box center [701, 278] width 86 height 86
click at [696, 573] on textarea "Haha I'm so sorry that audio wasn't good!" at bounding box center [878, 603] width 849 height 92
type textarea "x"
type textarea "Haha I'm so sorry that audio wasn't good! I"
type textarea "x"
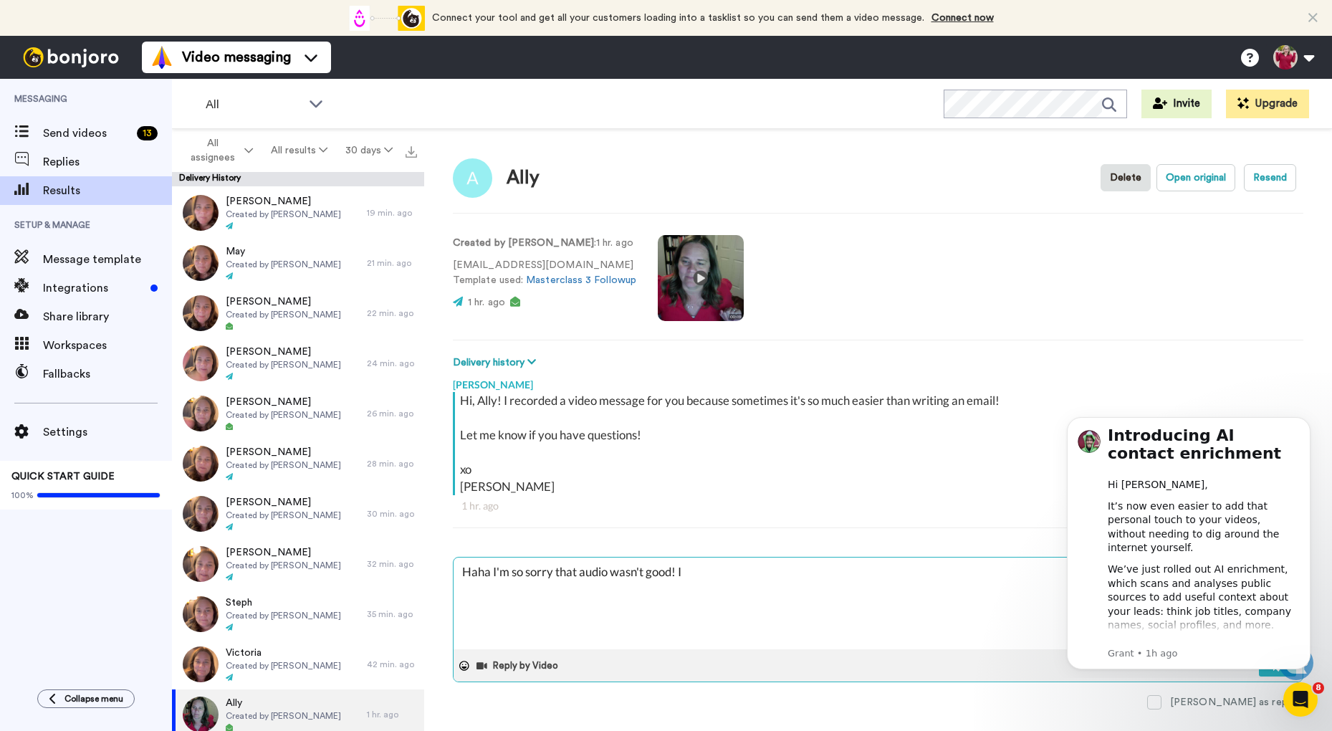
type textarea "Haha I'm so sorry that audio wasn't good! I"
type textarea "x"
type textarea "Haha I'm so sorry that audio wasn't good! I s"
type textarea "x"
type textarea "Haha I'm so sorry that audio wasn't good! I so"
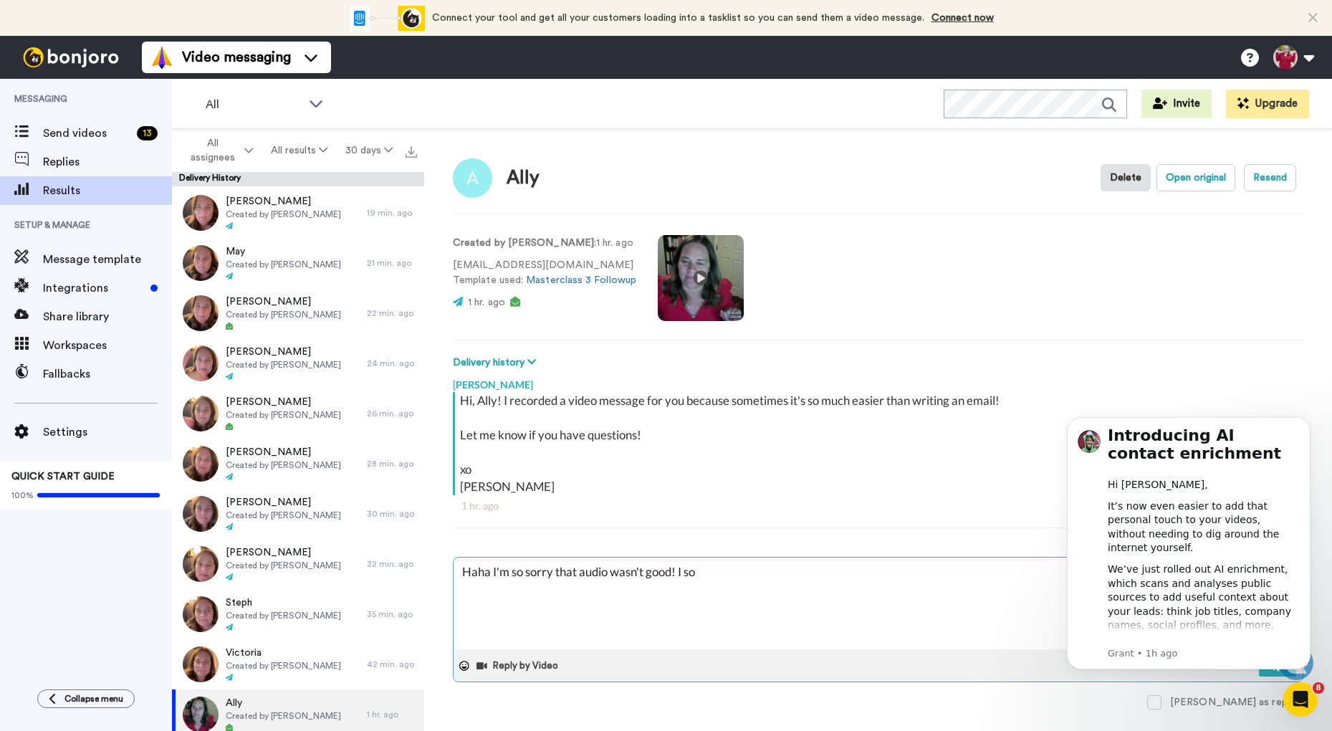
type textarea "x"
type textarea "Haha I'm so sorry that audio wasn't good! I sou"
type textarea "x"
type textarea "Haha I'm so sorry that audio wasn't good! I soun"
type textarea "x"
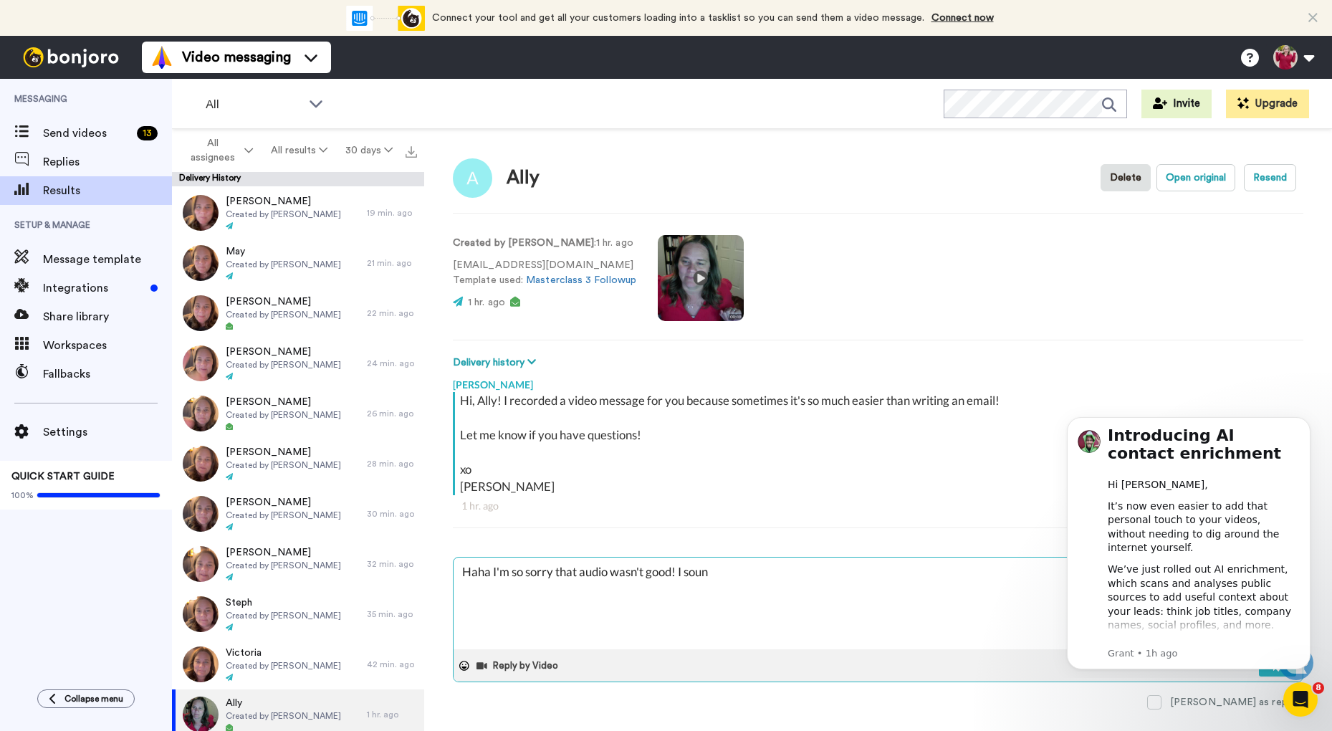
type textarea "Haha I'm so sorry that audio wasn't good! I sound"
type textarea "x"
type textarea "Haha I'm so sorry that audio wasn't good! I sounde"
type textarea "x"
type textarea "Haha I'm so sorry that audio wasn't good! I sounded"
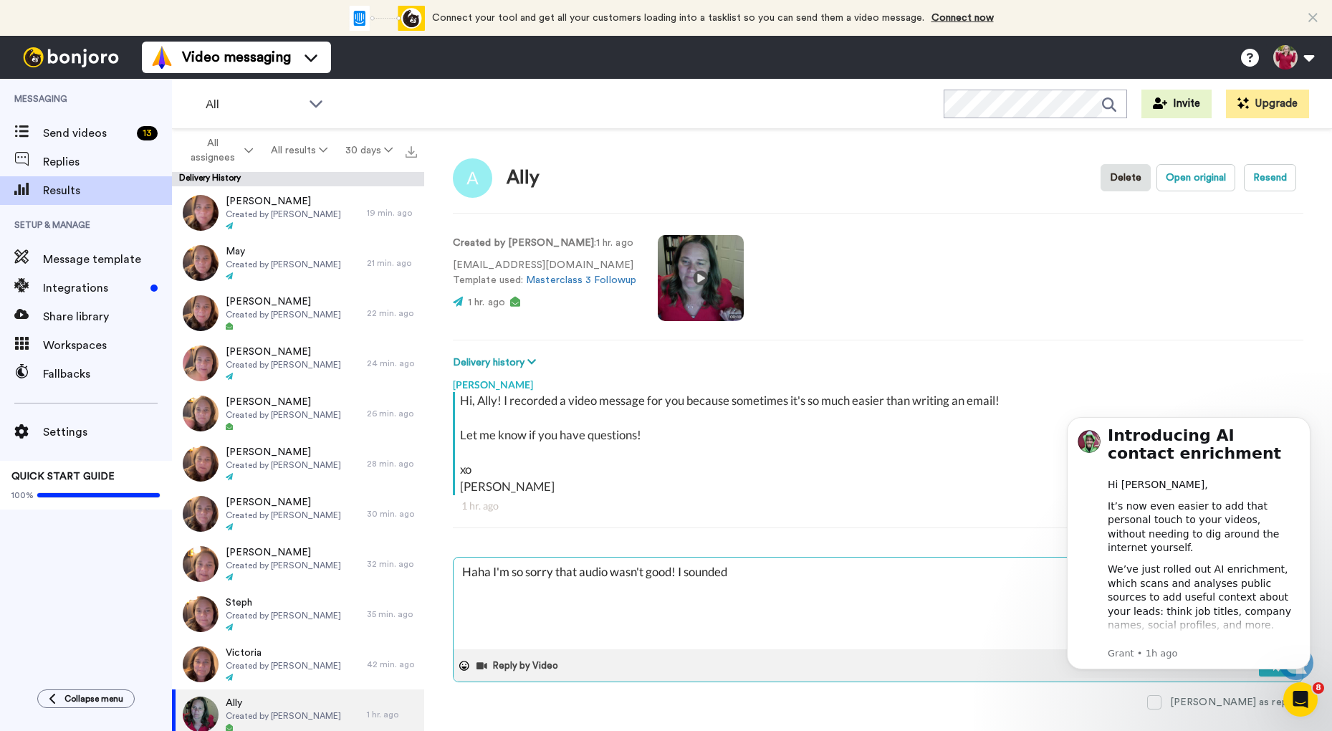
type textarea "x"
type textarea "Haha I'm so sorry that audio wasn't good! I sounded"
type textarea "x"
type textarea "Haha I'm so sorry that audio wasn't good! I sounded l"
type textarea "x"
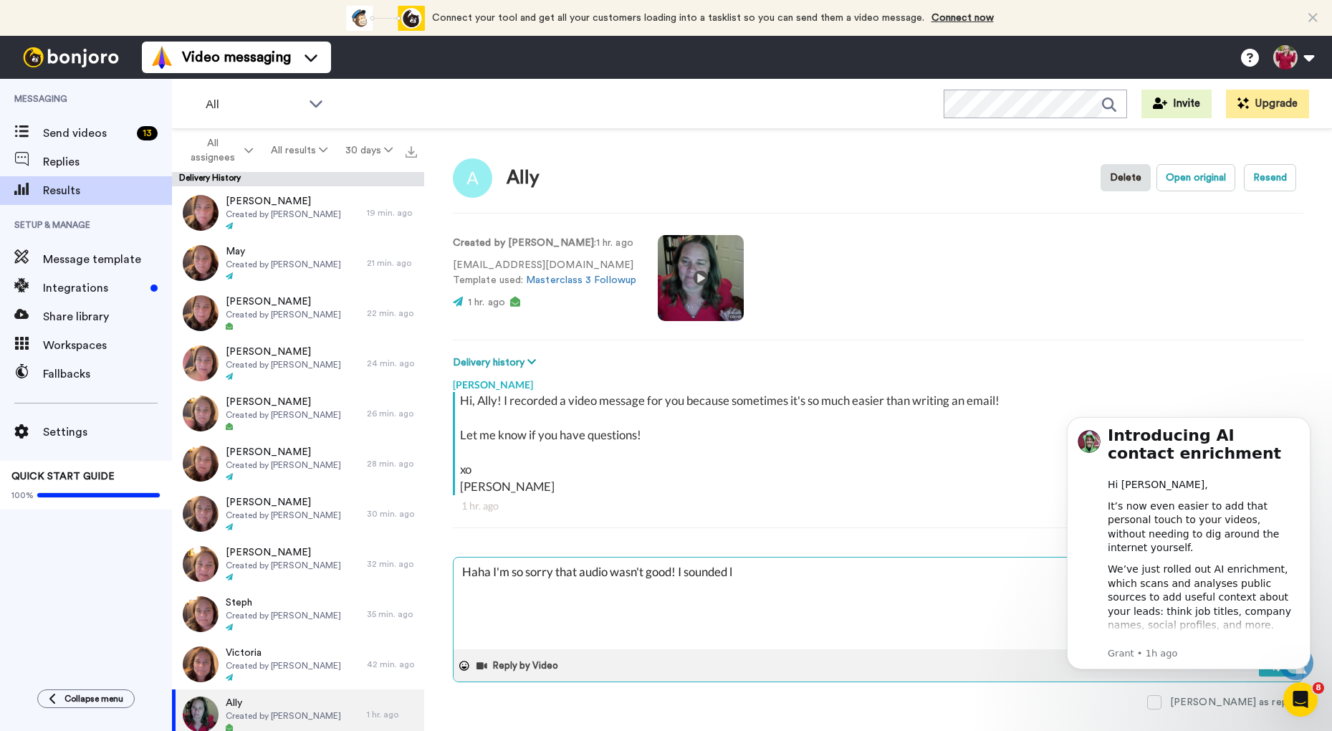
type textarea "Haha I'm so sorry that audio wasn't good! I sounded li"
type textarea "x"
type textarea "Haha I'm so sorry that audio wasn't good! I sounded lik"
type textarea "x"
type textarea "Haha I'm so sorry that audio wasn't good! I sounded like"
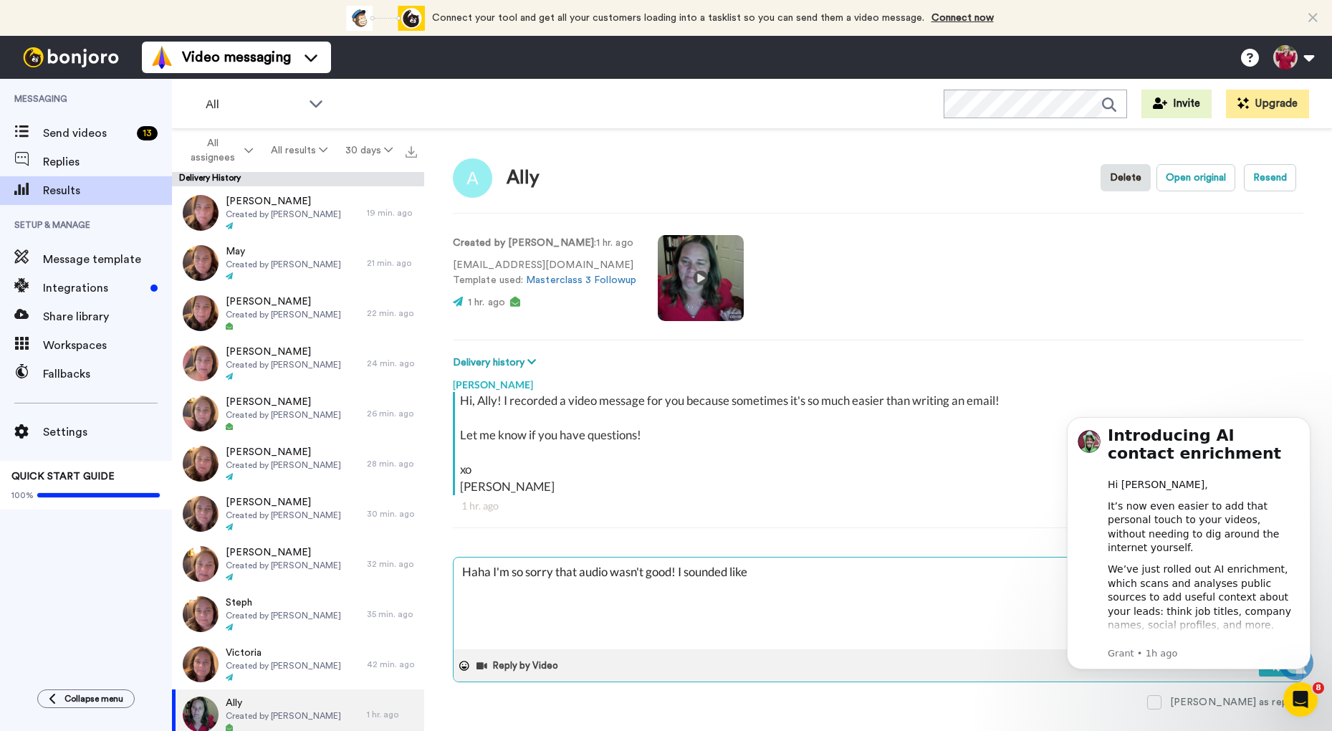
type textarea "x"
type textarea "Haha I'm so sorry that audio wasn't good! I sounded like a"
type textarea "x"
type textarea "Haha I'm so sorry that audio wasn't good! I sounded like a"
type textarea "x"
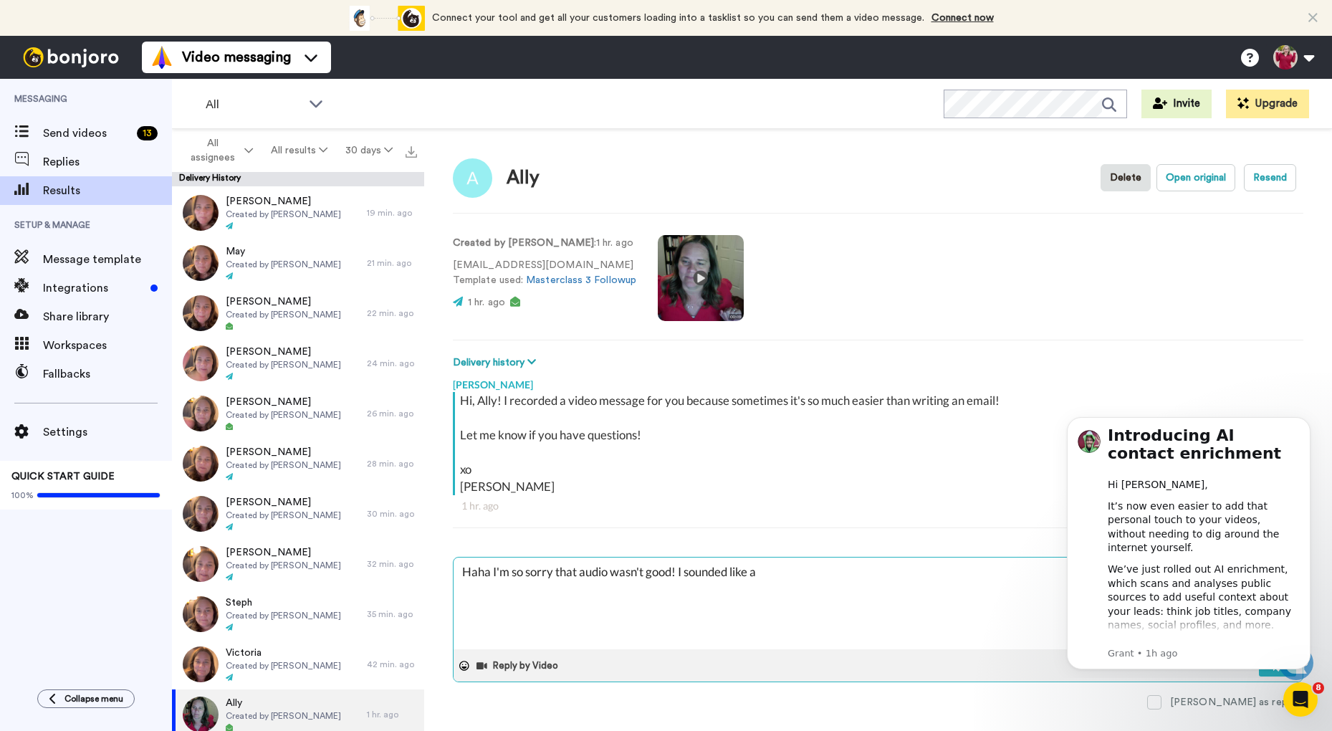
type textarea "Haha I'm so sorry that audio wasn't good! I sounded like a r"
type textarea "x"
type textarea "Haha I'm so sorry that audio wasn't good! I sounded like a ro"
type textarea "x"
type textarea "Haha I'm so sorry that audio wasn't good! I sounded like a rob"
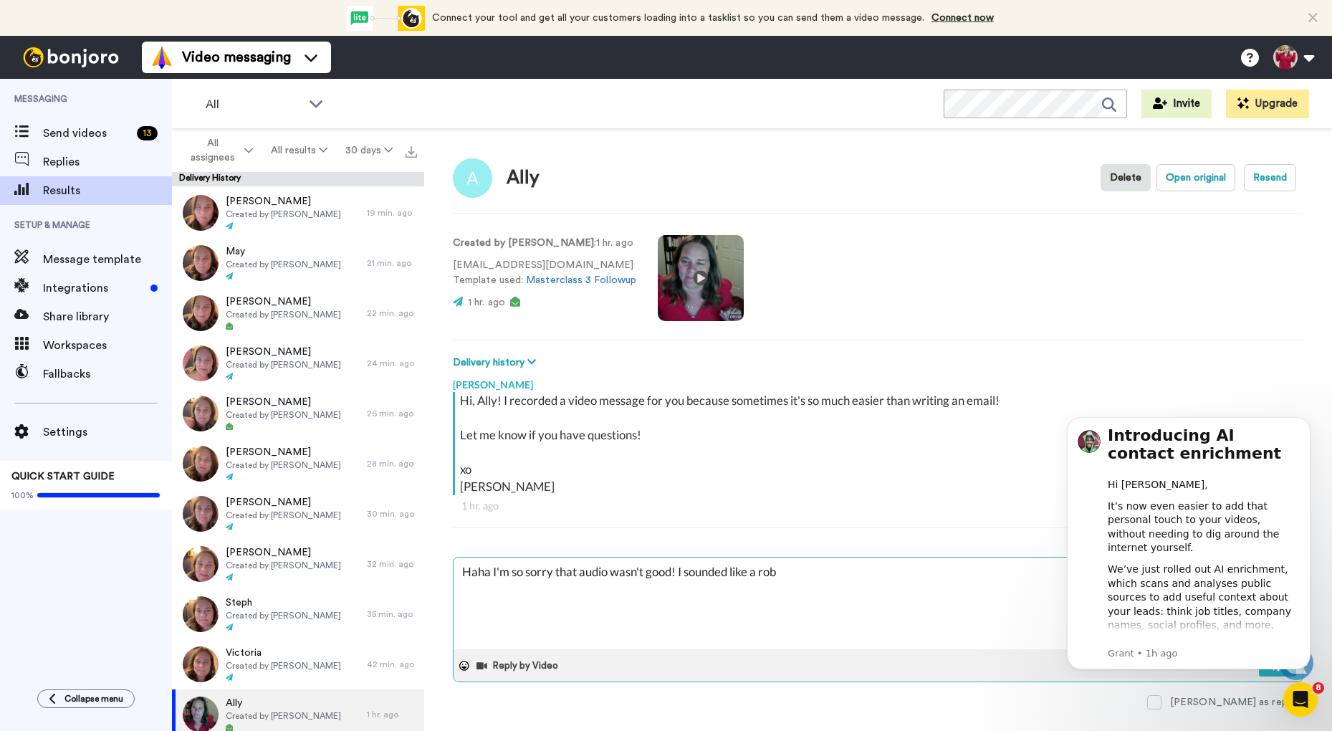
type textarea "x"
type textarea "Haha I'm so sorry that audio wasn't good! I sounded like a robo"
type textarea "x"
type textarea "Haha I'm so sorry that audio wasn't good! I sounded like a robot"
type textarea "x"
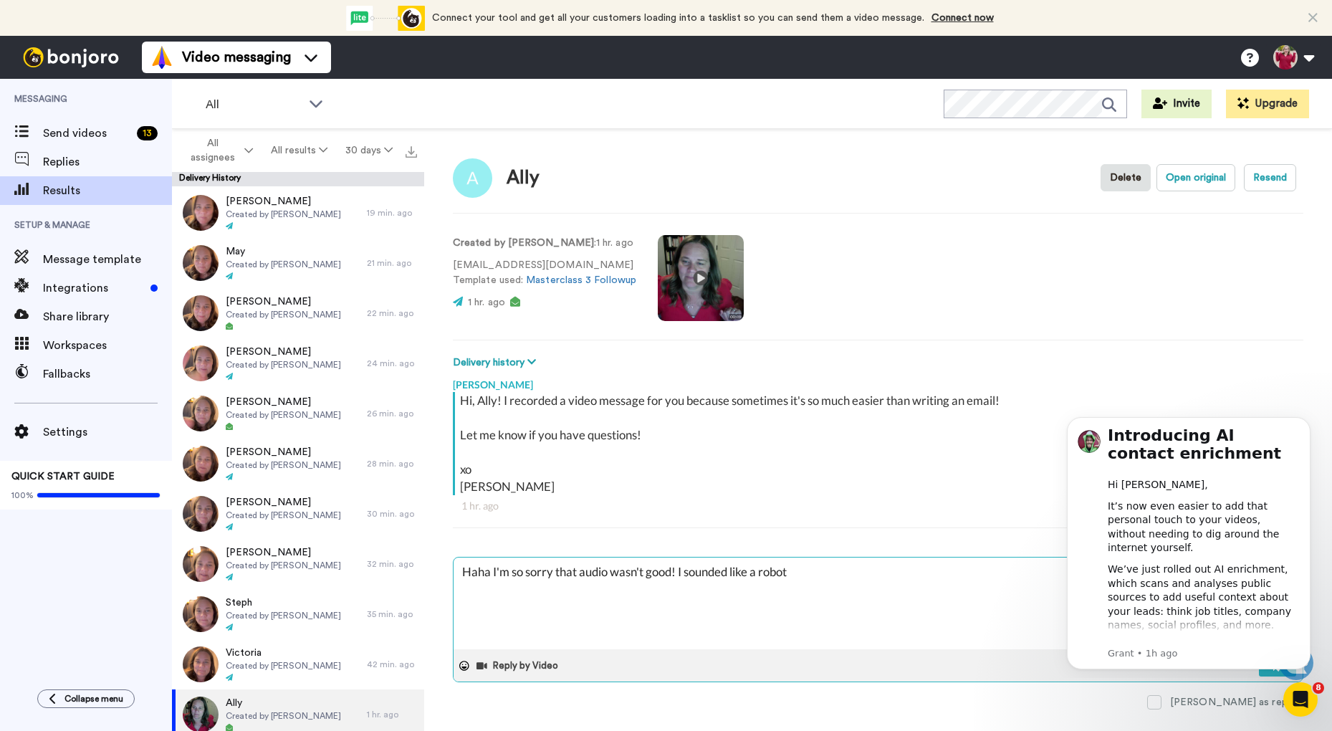
type textarea "Haha I'm so sorry that audio wasn't good! I sounded like a roboto"
type textarea "x"
type textarea "Haha I'm so sorry that audio wasn't good! I sounded like a robot"
type textarea "x"
type textarea "Haha I'm so sorry that audio wasn't good! I sounded like a robot!"
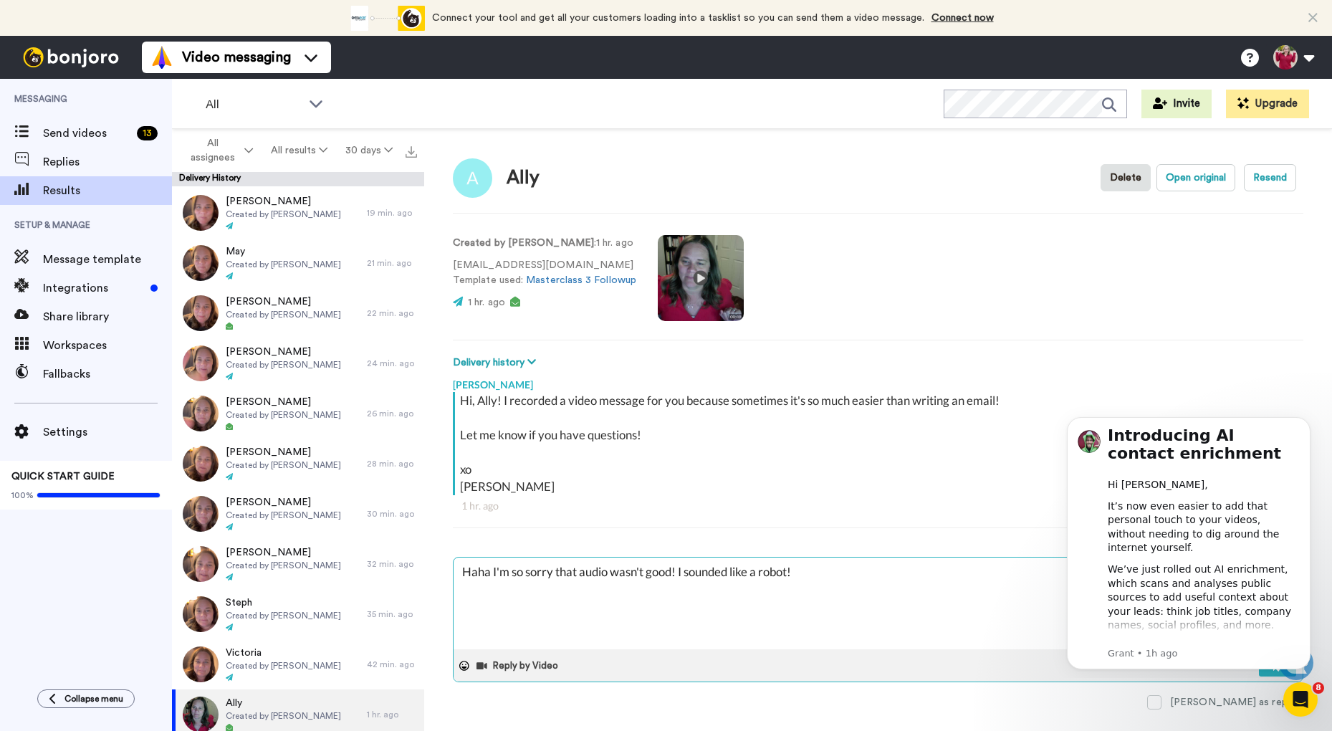
type textarea "x"
type textarea "Haha I'm so sorry that audio wasn't good! I sounded like a robot!"
click at [1305, 422] on icon "Dismiss notification" at bounding box center [1305, 420] width 5 height 5
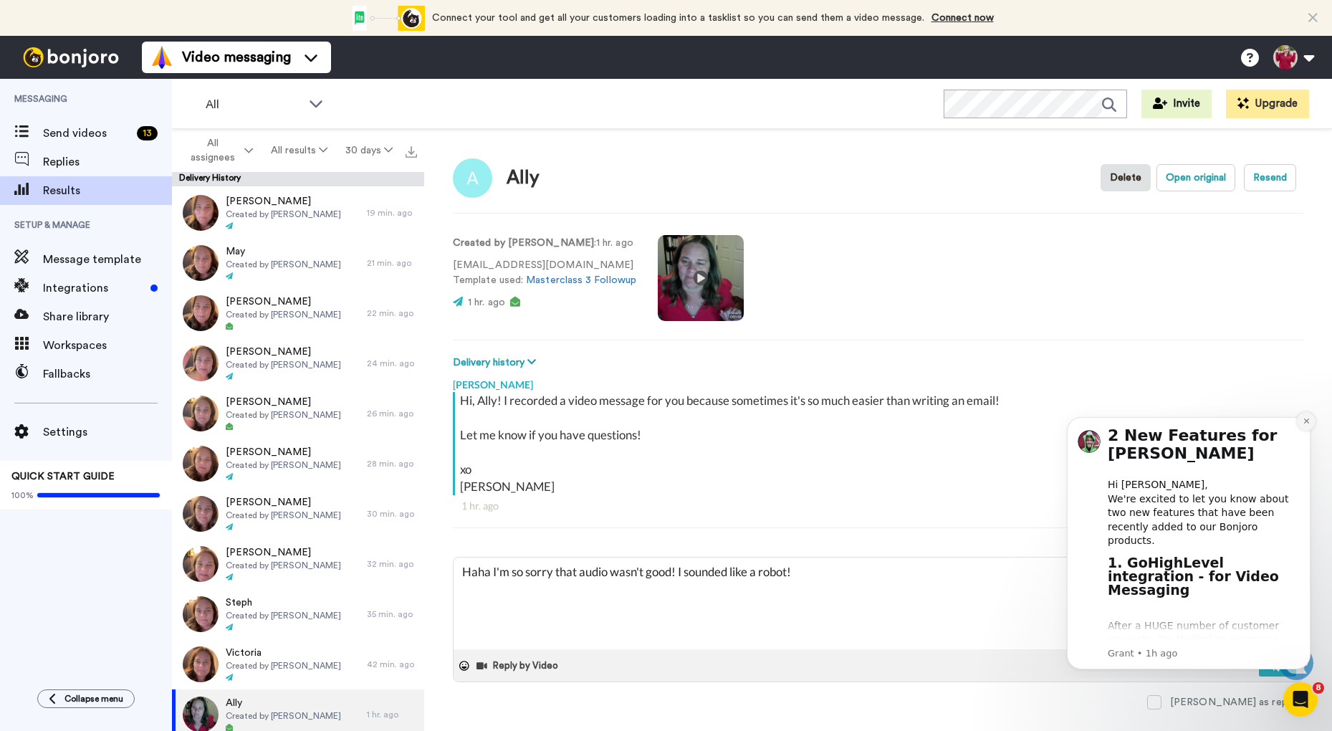
click at [1304, 421] on icon "Dismiss notification" at bounding box center [1307, 421] width 8 height 8
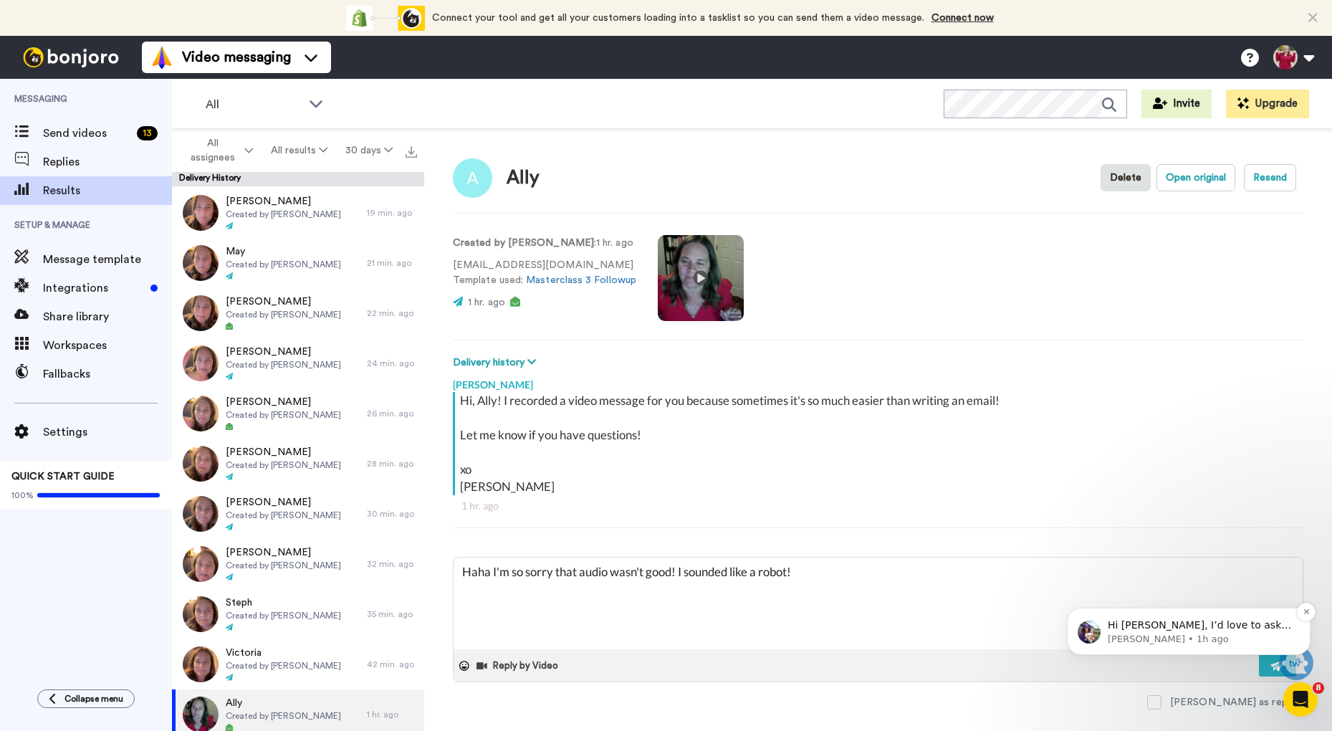
click at [1157, 629] on p "Hi Rachel, I’d love to ask you a quick question: If Bonjoro could introduce a n…" at bounding box center [1200, 625] width 185 height 14
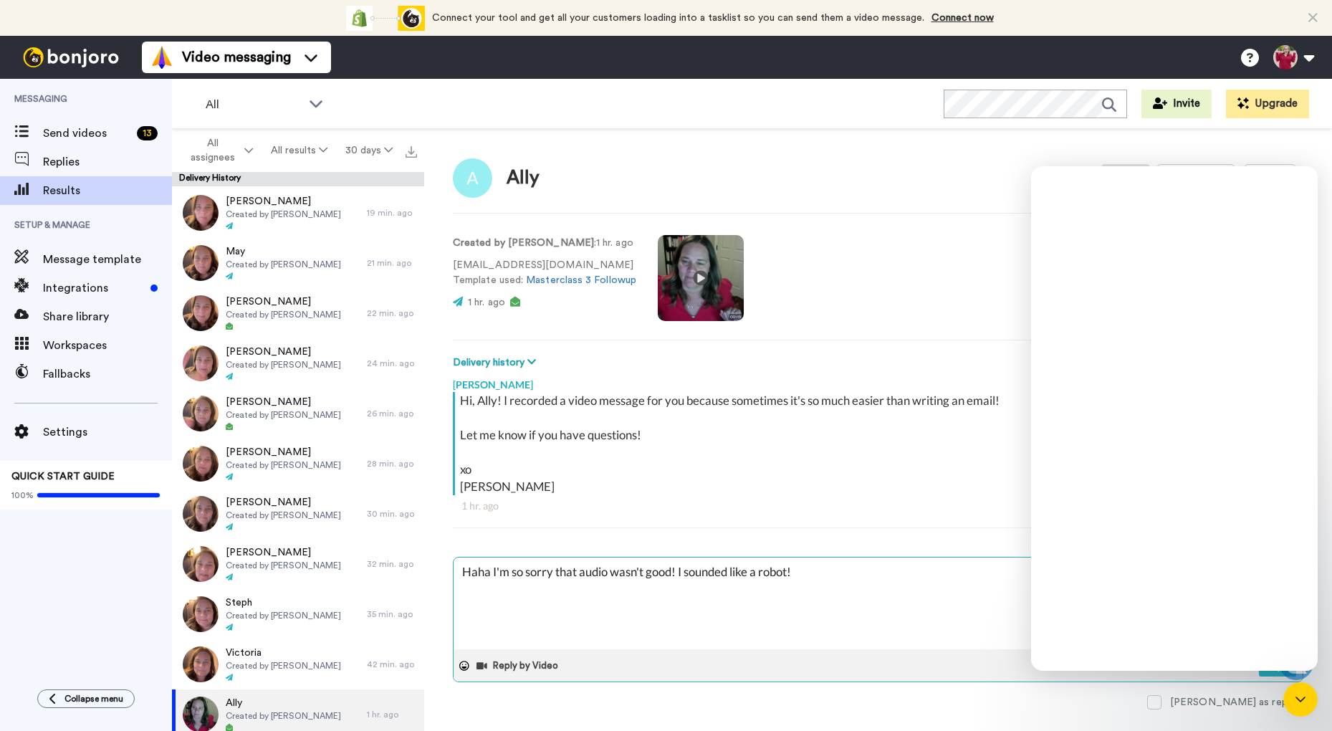
scroll to position [0, 0]
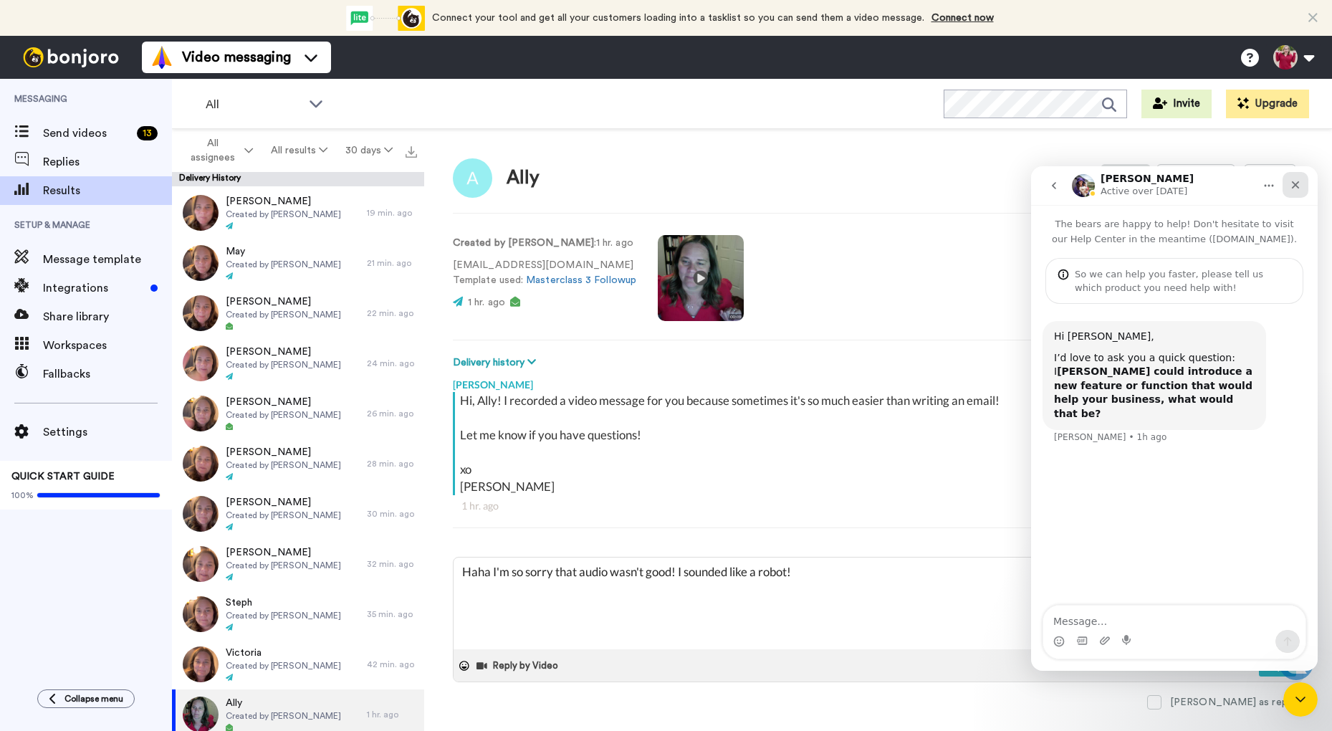
click at [1293, 188] on icon "Close" at bounding box center [1296, 185] width 8 height 8
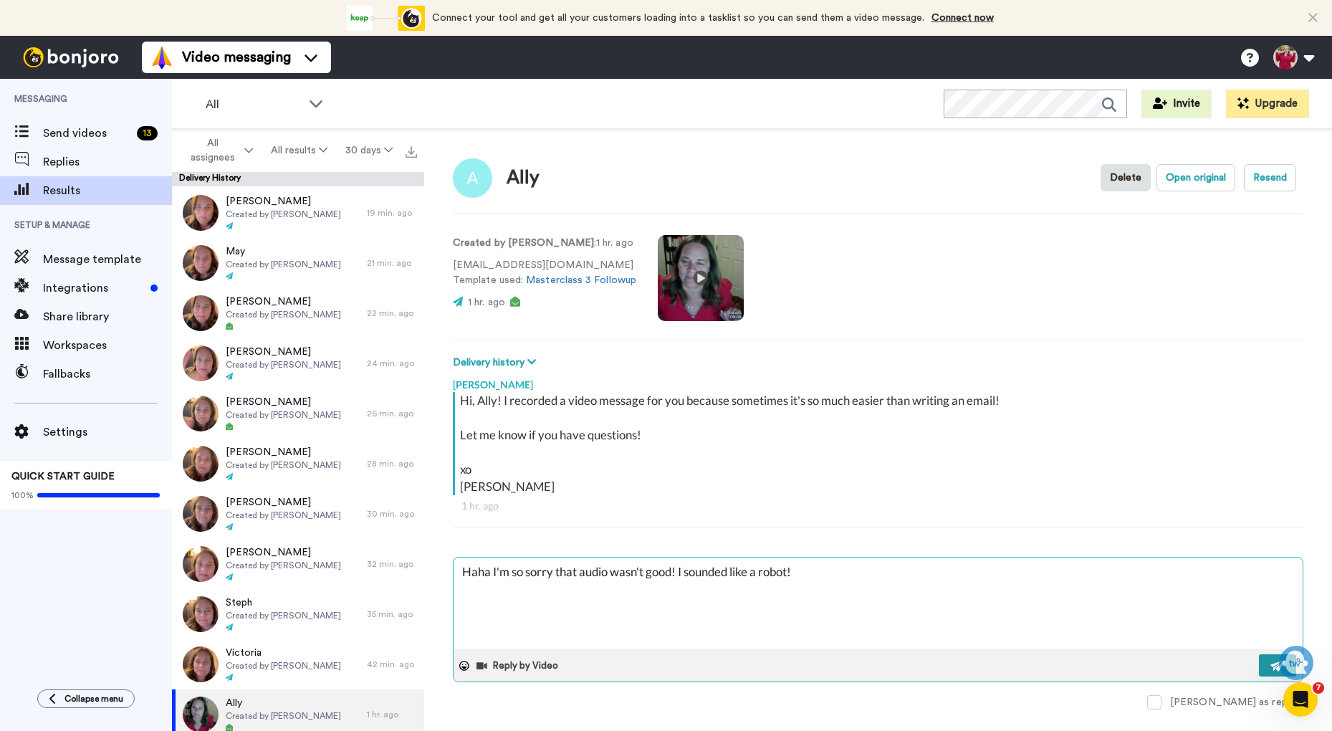
click at [1270, 665] on img at bounding box center [1278, 665] width 16 height 11
type textarea "x"
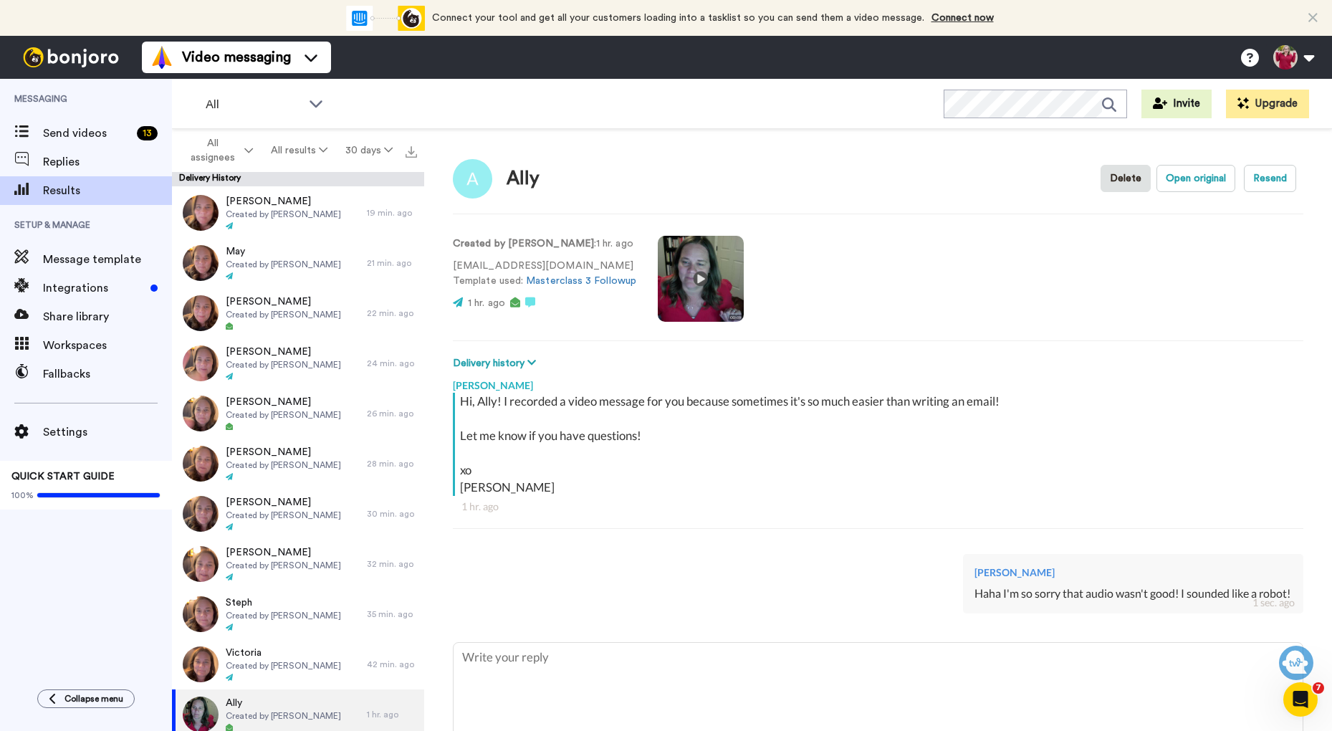
click at [703, 274] on video at bounding box center [701, 279] width 86 height 86
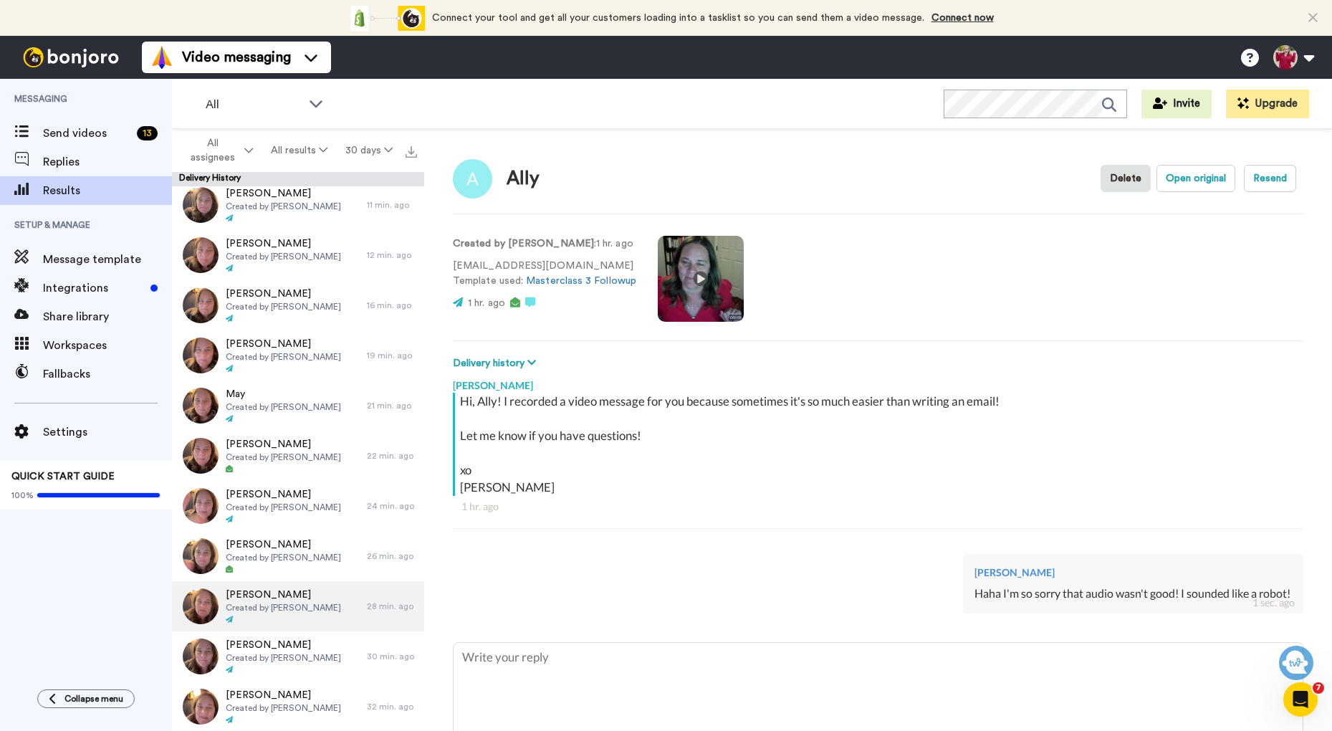
scroll to position [5, 0]
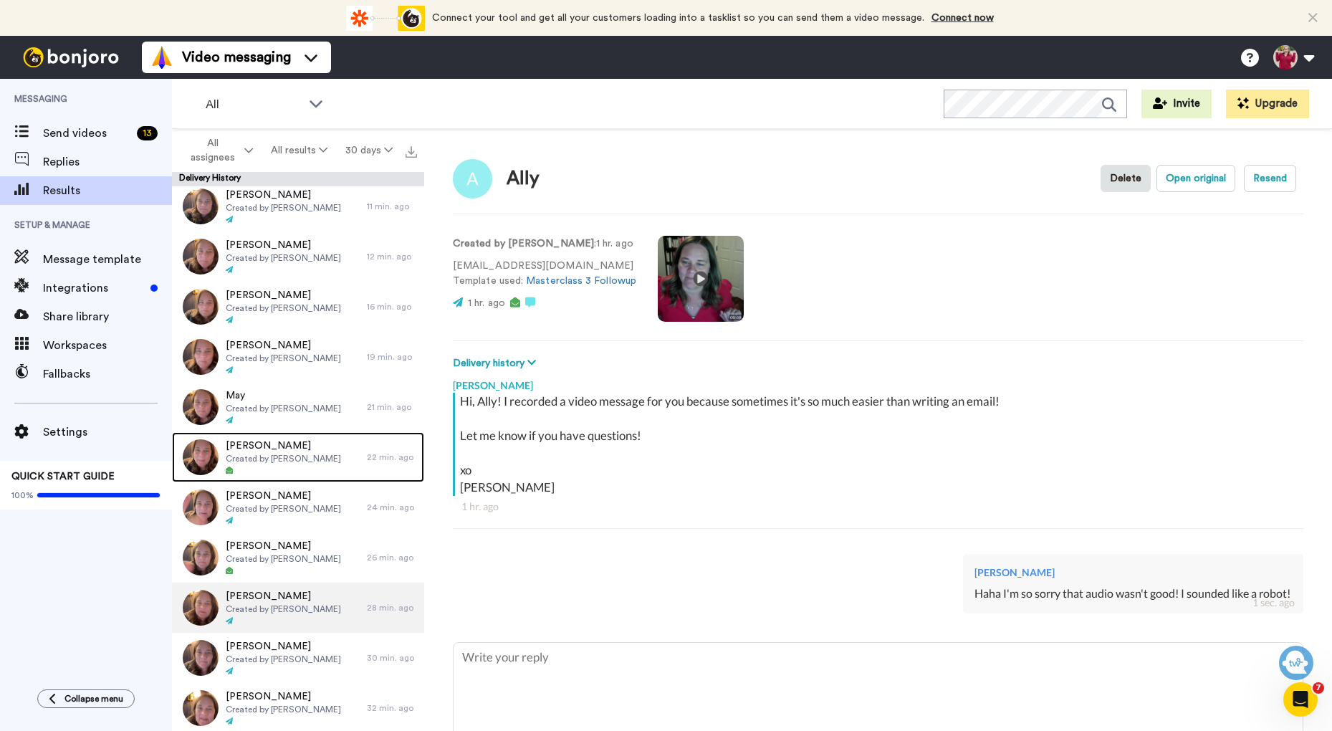
click at [313, 449] on span "Monica" at bounding box center [283, 445] width 115 height 14
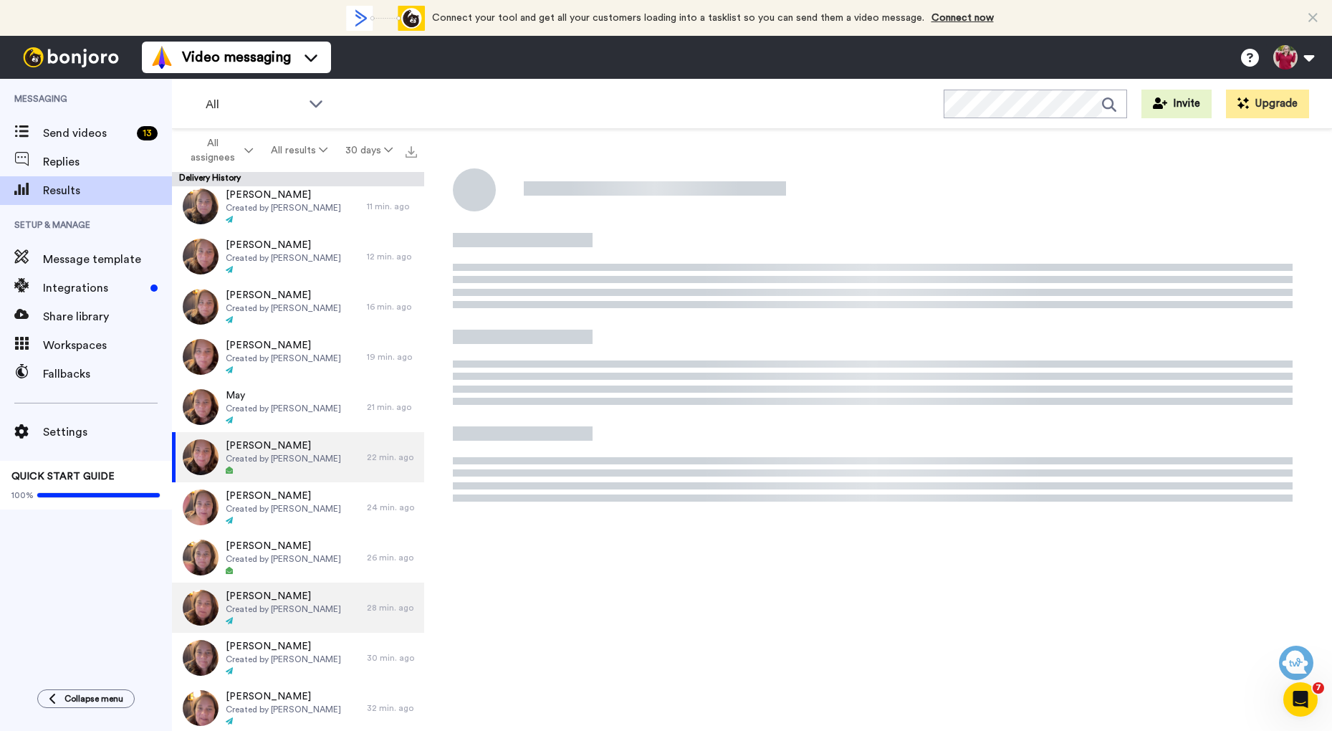
type textarea "x"
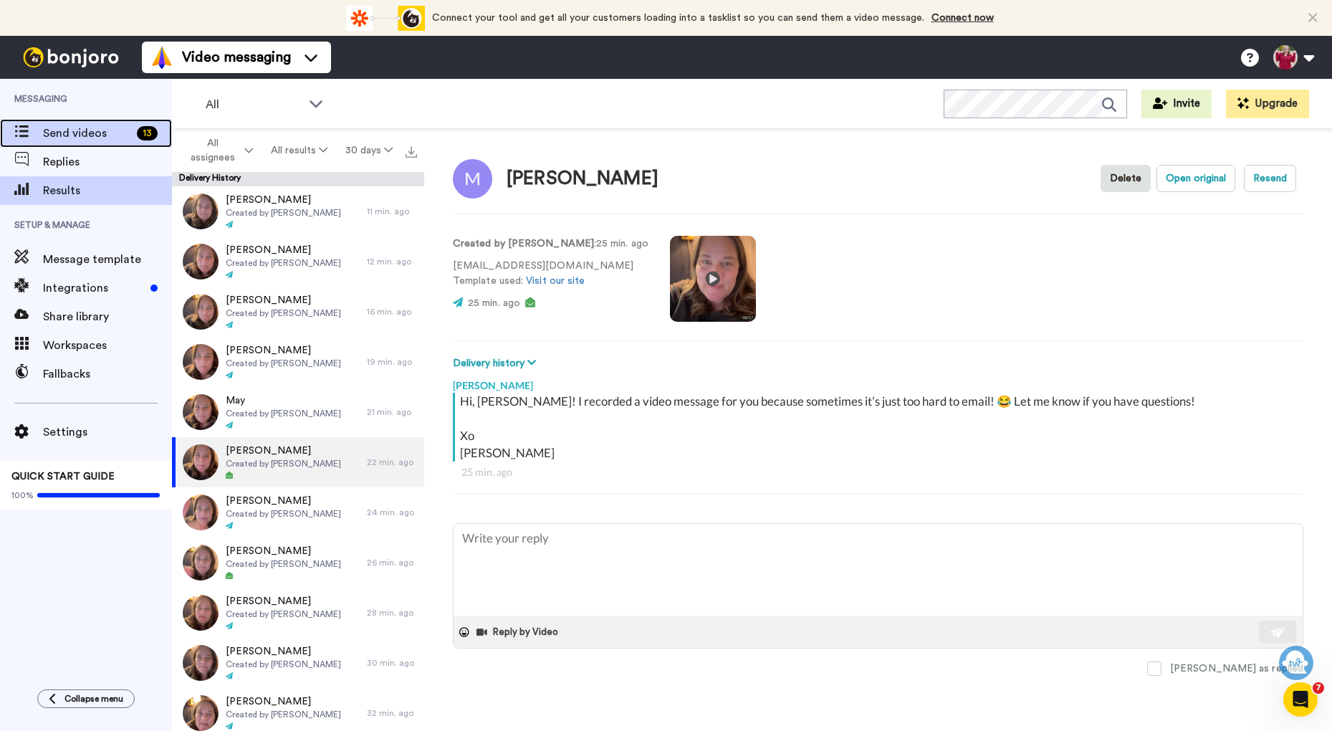
click at [95, 129] on span "Send videos" at bounding box center [87, 133] width 88 height 17
